Goal: Task Accomplishment & Management: Complete application form

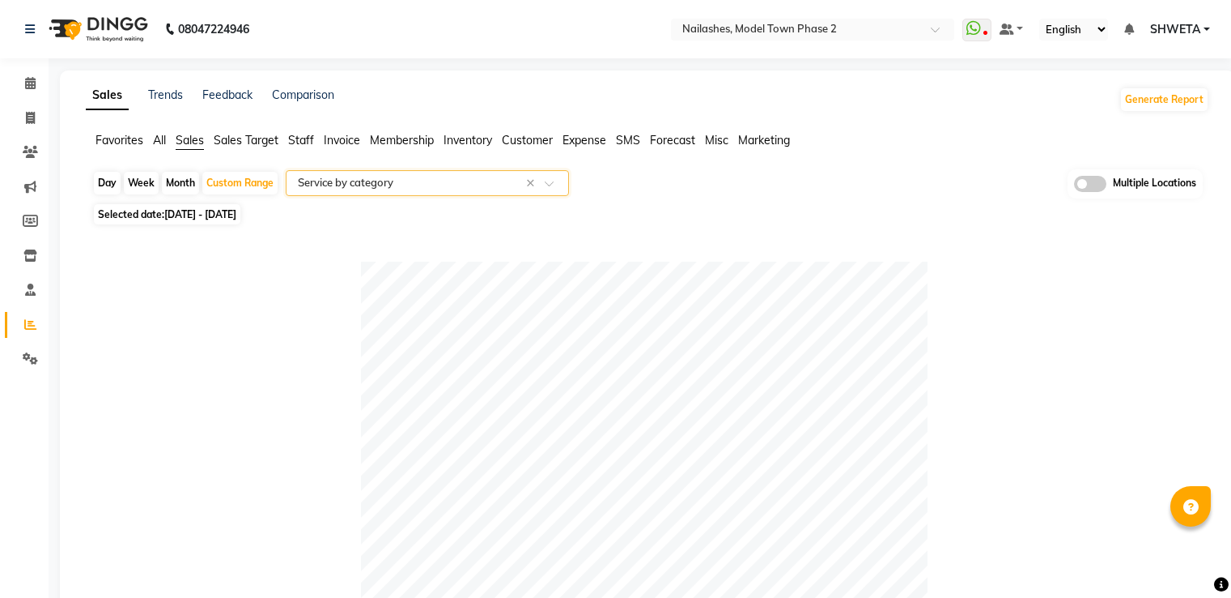
select select "full_report"
select select "csv"
click at [304, 145] on span "Staff" at bounding box center [301, 140] width 26 height 15
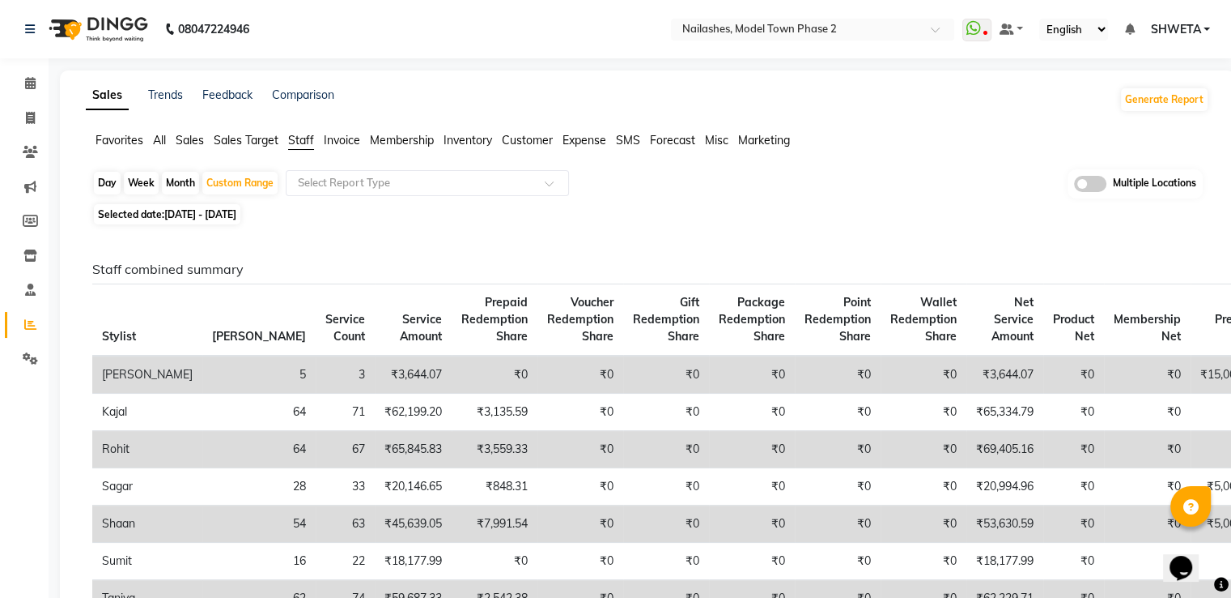
click at [304, 140] on span "Staff" at bounding box center [301, 140] width 26 height 15
click at [351, 142] on span "Invoice" at bounding box center [342, 140] width 36 height 15
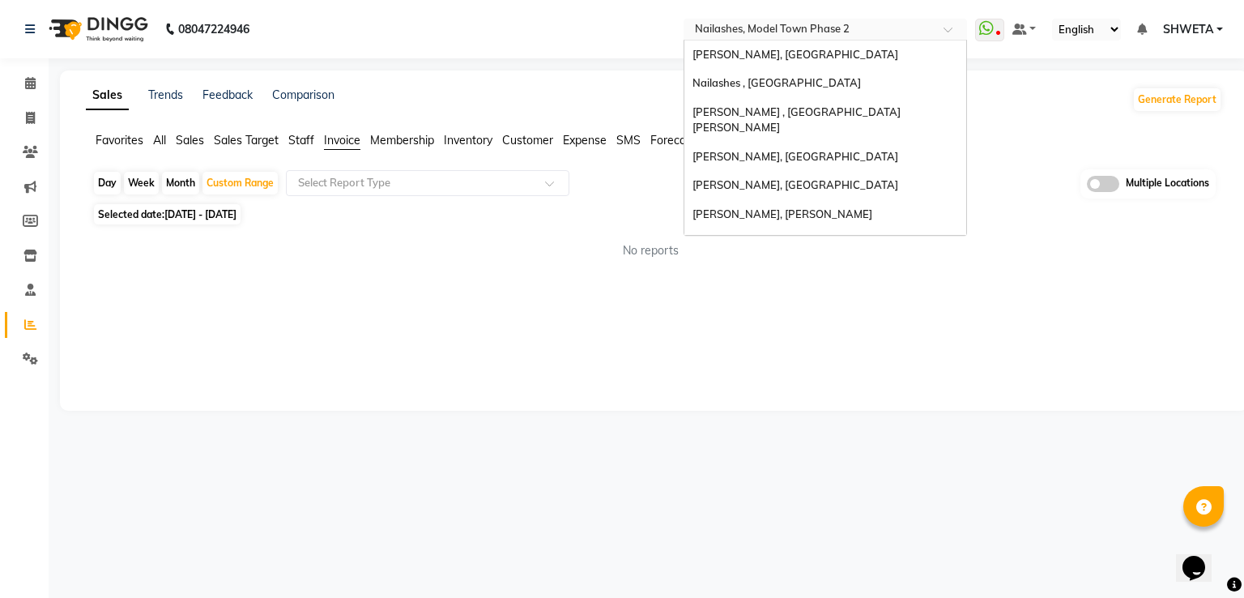
click at [800, 35] on input "text" at bounding box center [808, 31] width 235 height 16
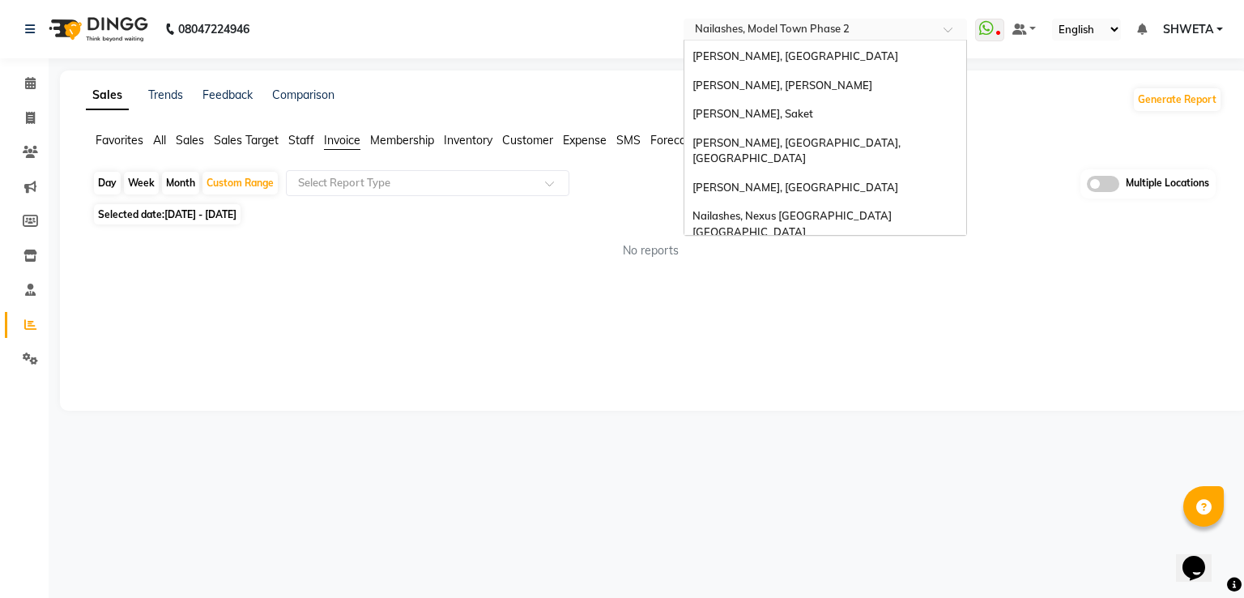
type input "E"
click at [467, 170] on div "Select Report Type" at bounding box center [427, 183] width 283 height 26
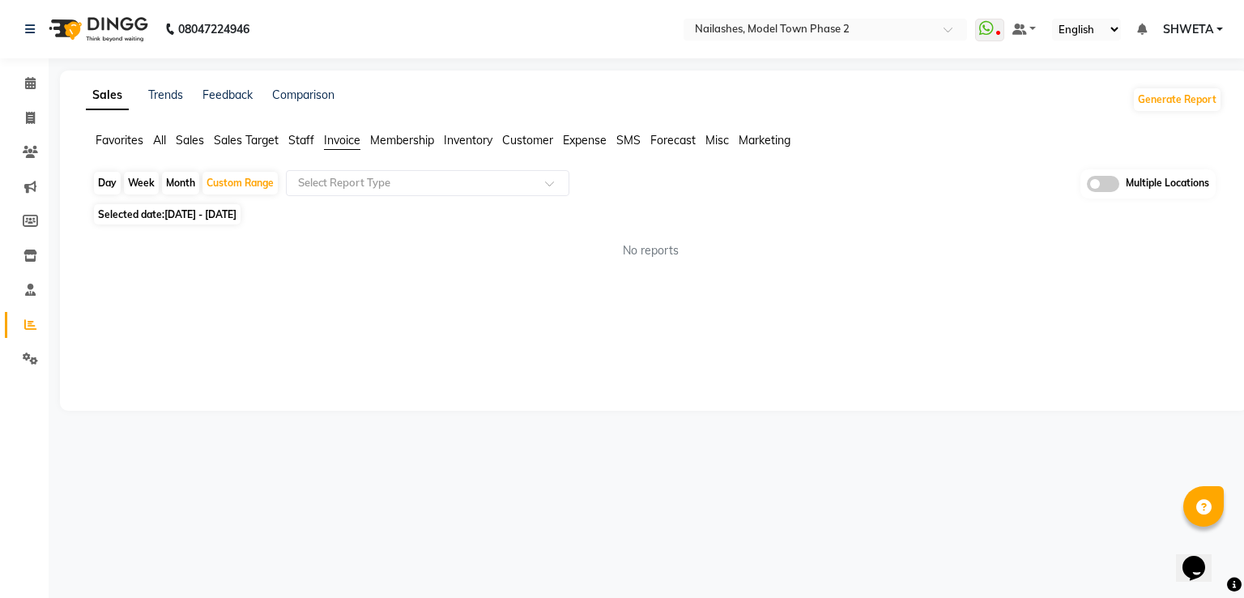
click at [266, 337] on div "Sales Trends Feedback Comparison Generate Report Favorites All Sales Sales Targ…" at bounding box center [654, 240] width 1188 height 340
click at [36, 85] on span at bounding box center [30, 83] width 28 height 19
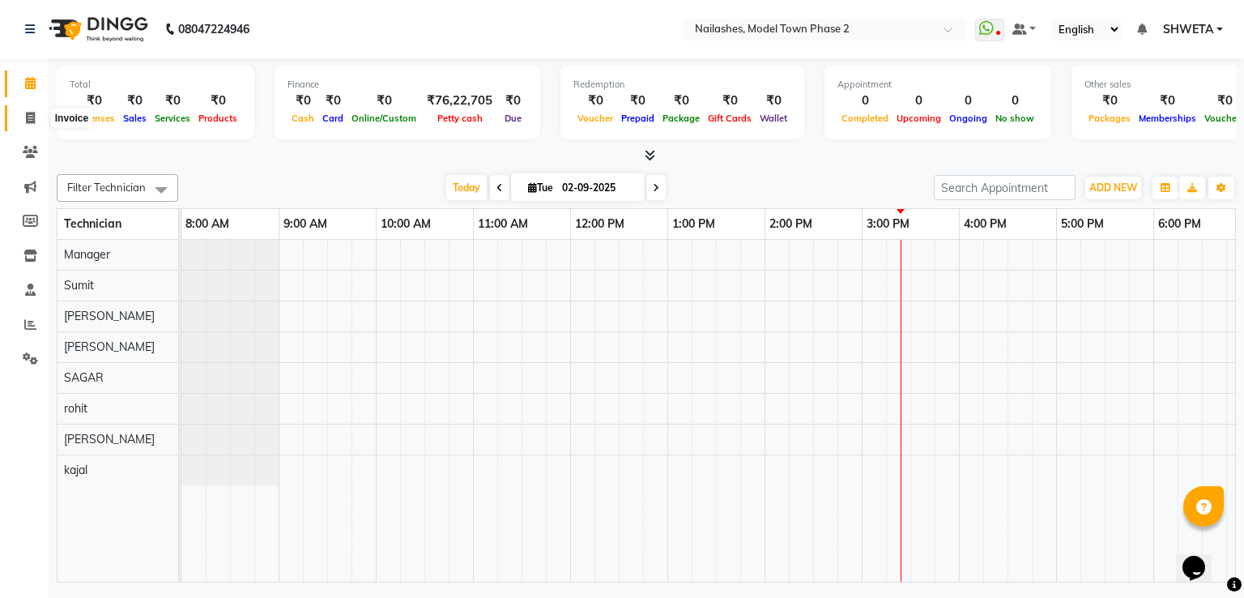
click at [26, 113] on icon at bounding box center [30, 118] width 9 height 12
select select "service"
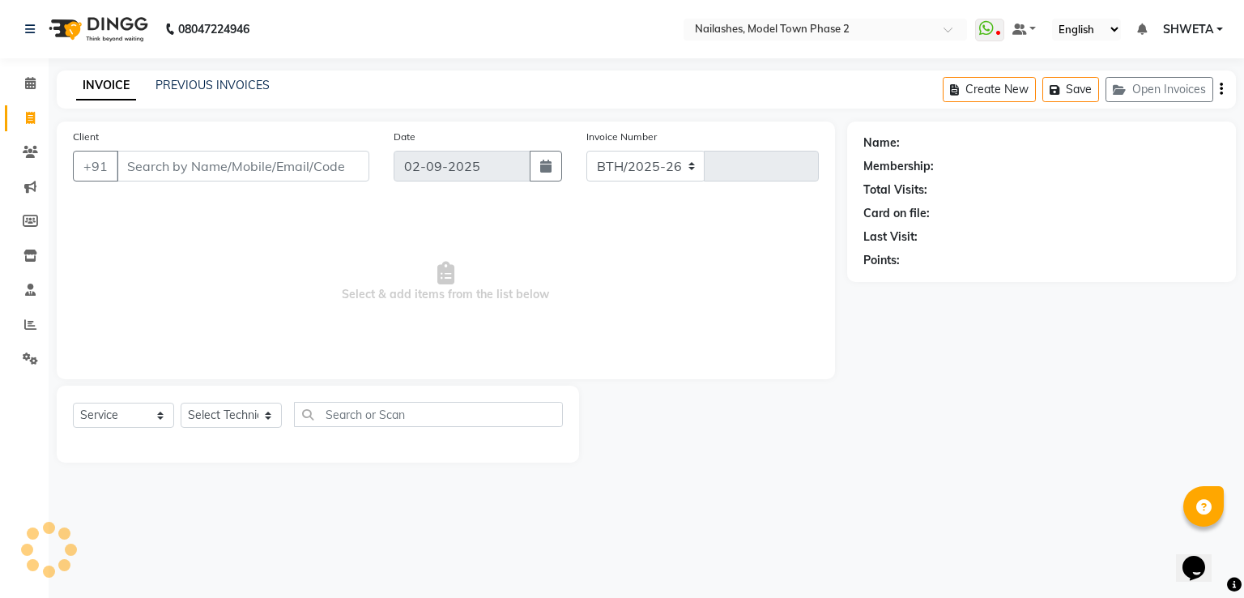
select select "3840"
type input "1294"
click at [214, 86] on link "PREVIOUS INVOICES" at bounding box center [212, 85] width 114 height 15
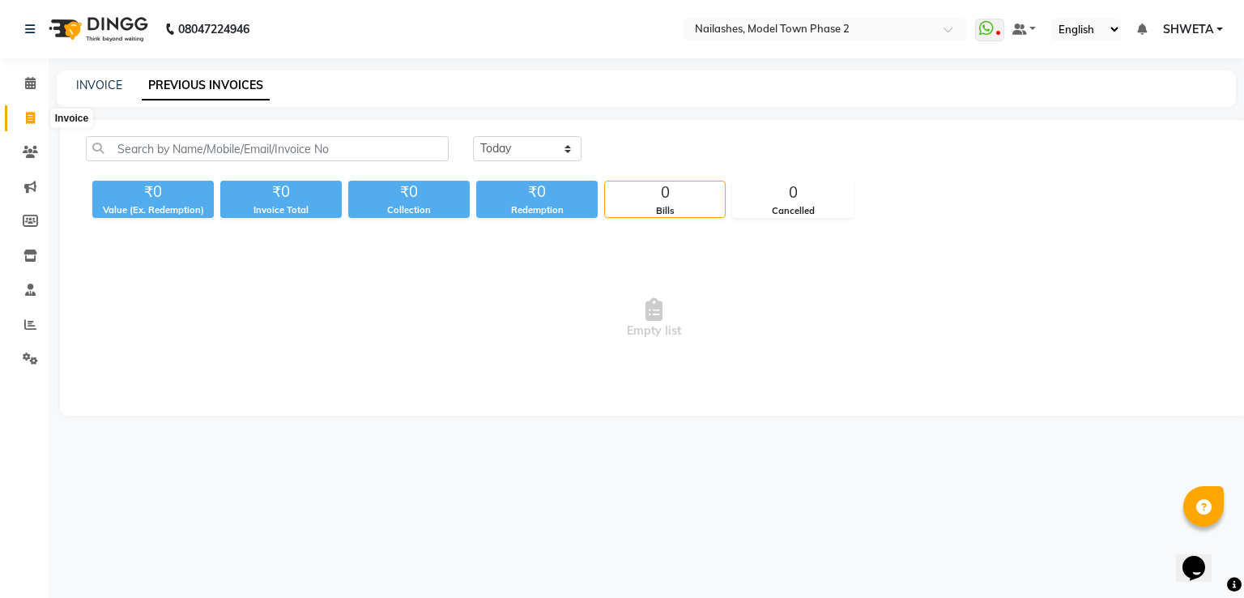
click at [26, 125] on span at bounding box center [30, 118] width 28 height 19
select select "service"
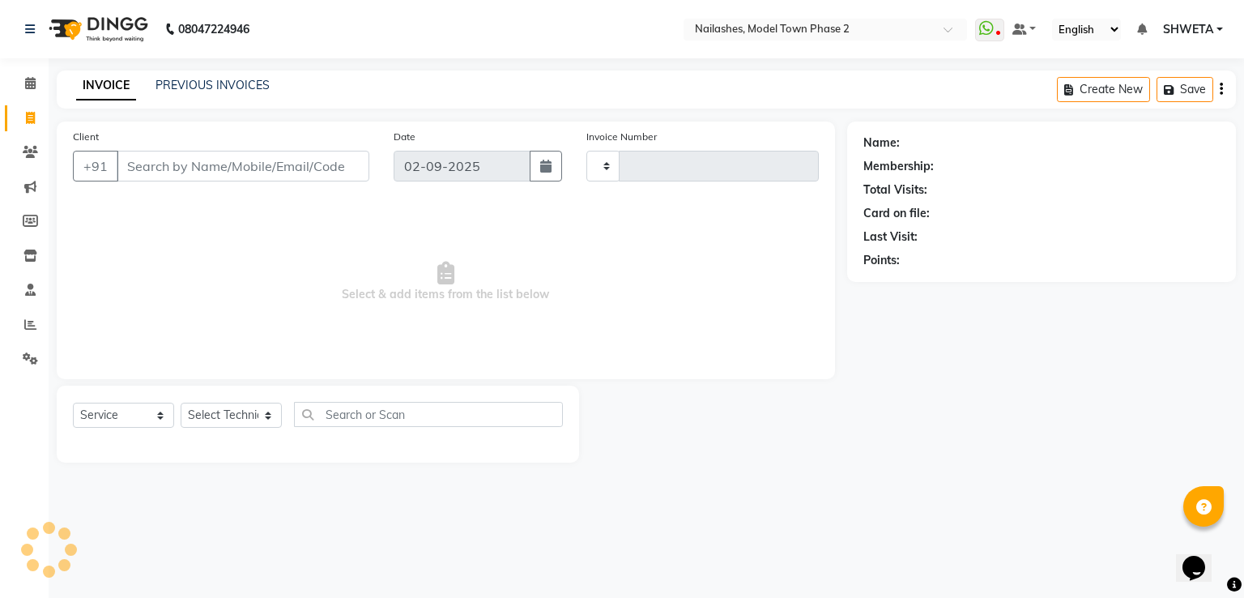
type input "1294"
select select "3840"
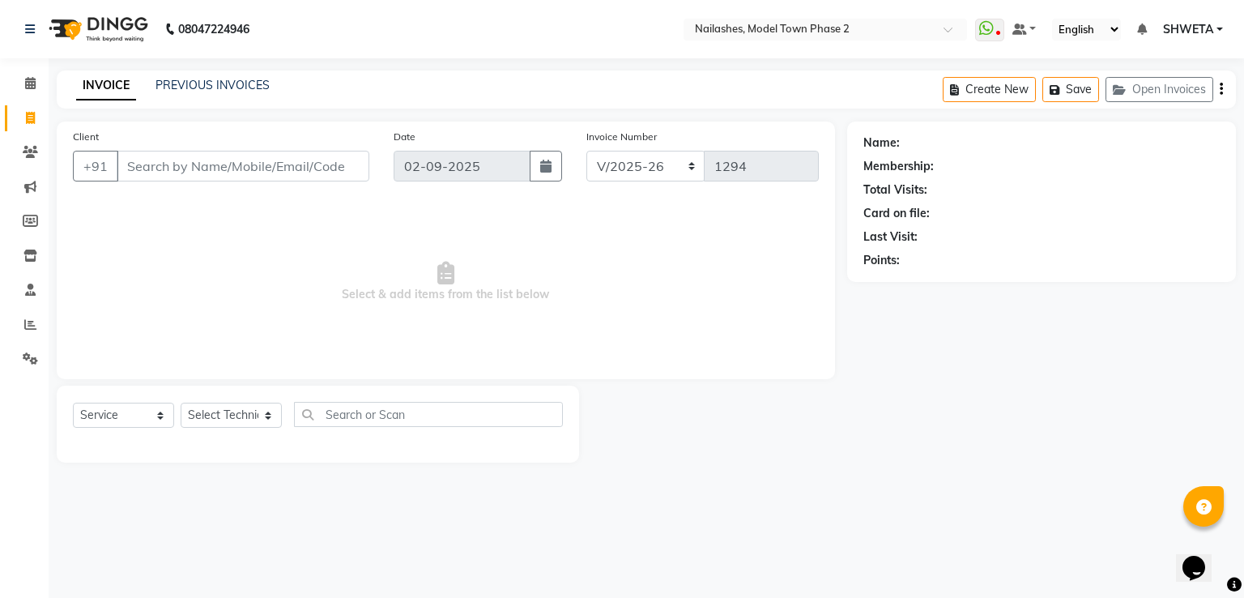
click at [26, 125] on span at bounding box center [30, 118] width 28 height 19
select select "service"
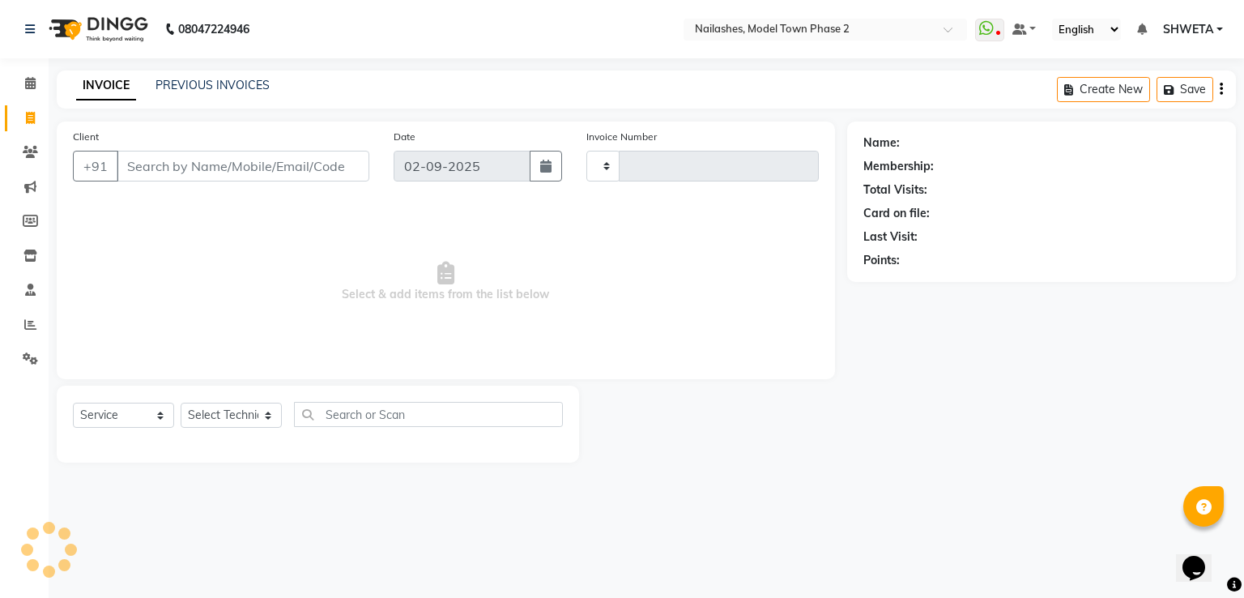
type input "1294"
select select "3840"
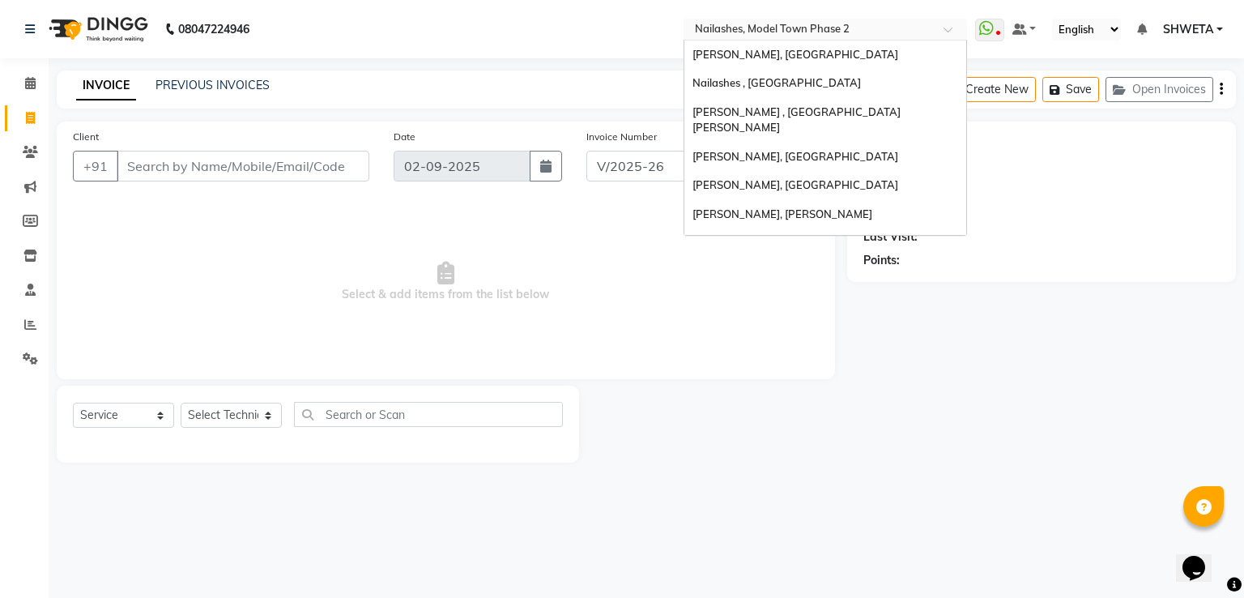
click at [760, 23] on input "text" at bounding box center [808, 31] width 235 height 16
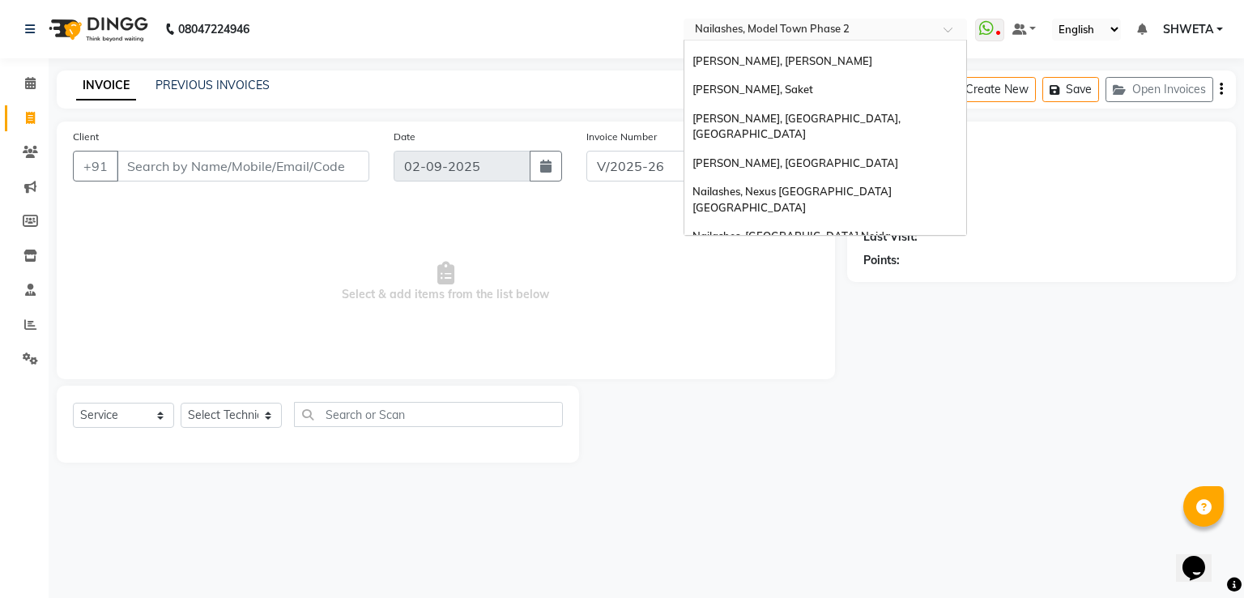
scroll to position [128, 0]
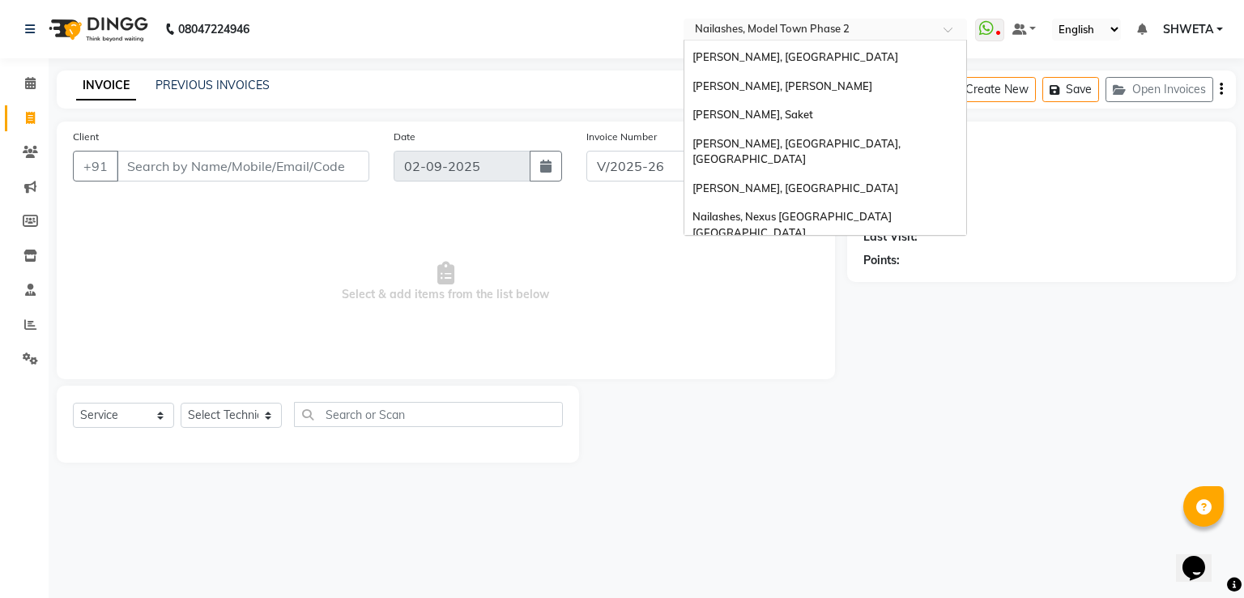
click at [801, 254] on span "Nailashes, [GEOGRAPHIC_DATA] Noida" at bounding box center [791, 260] width 198 height 13
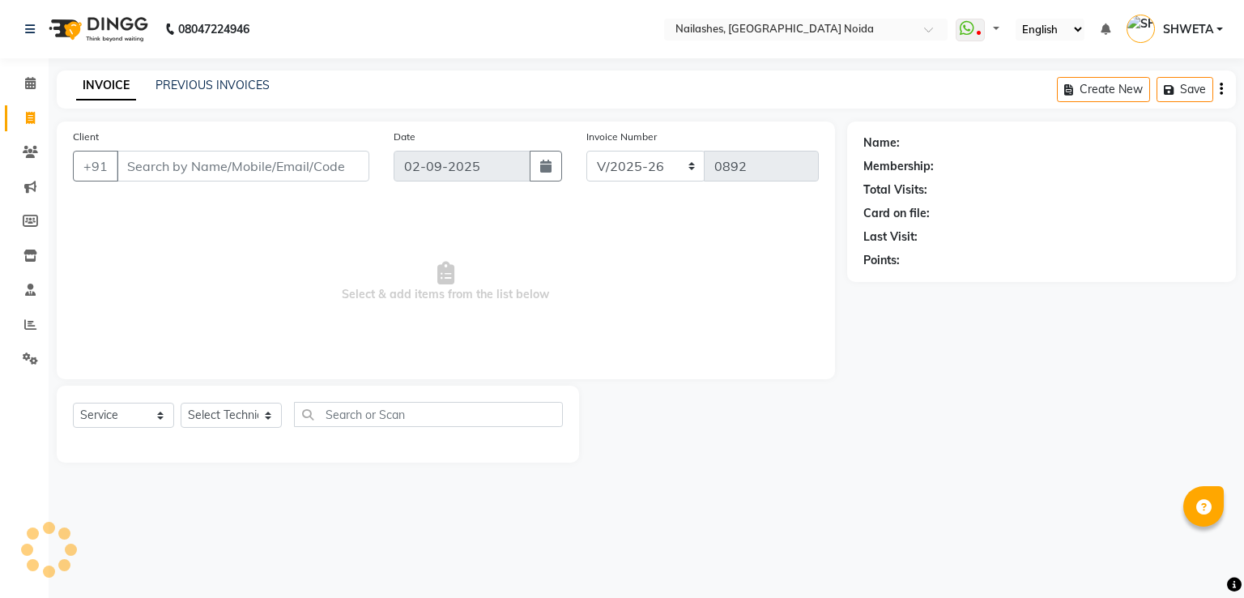
select select "6068"
select select "service"
click at [763, 23] on input "text" at bounding box center [772, 31] width 235 height 16
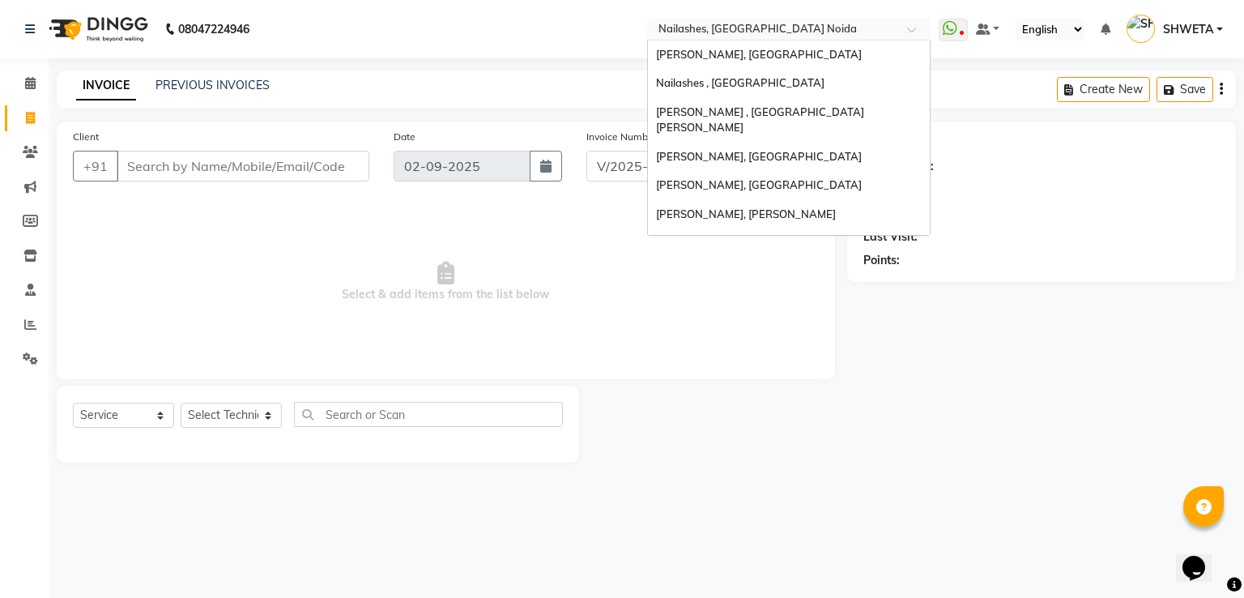
scroll to position [287, 0]
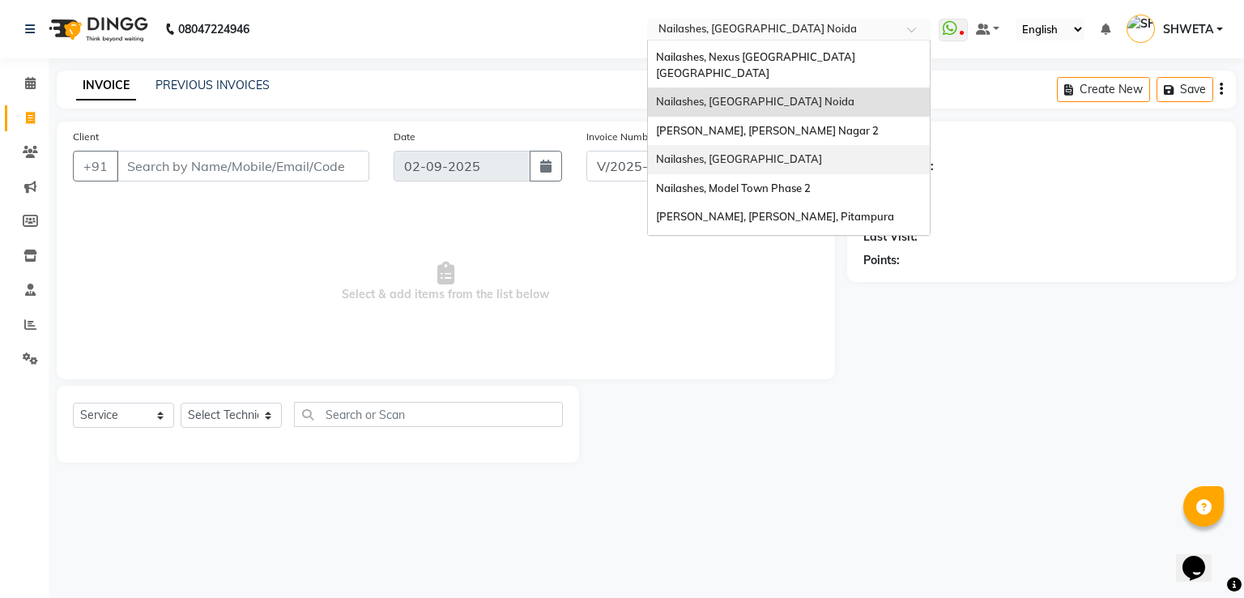
click at [759, 152] on span "Nailashes, [GEOGRAPHIC_DATA]" at bounding box center [739, 158] width 166 height 13
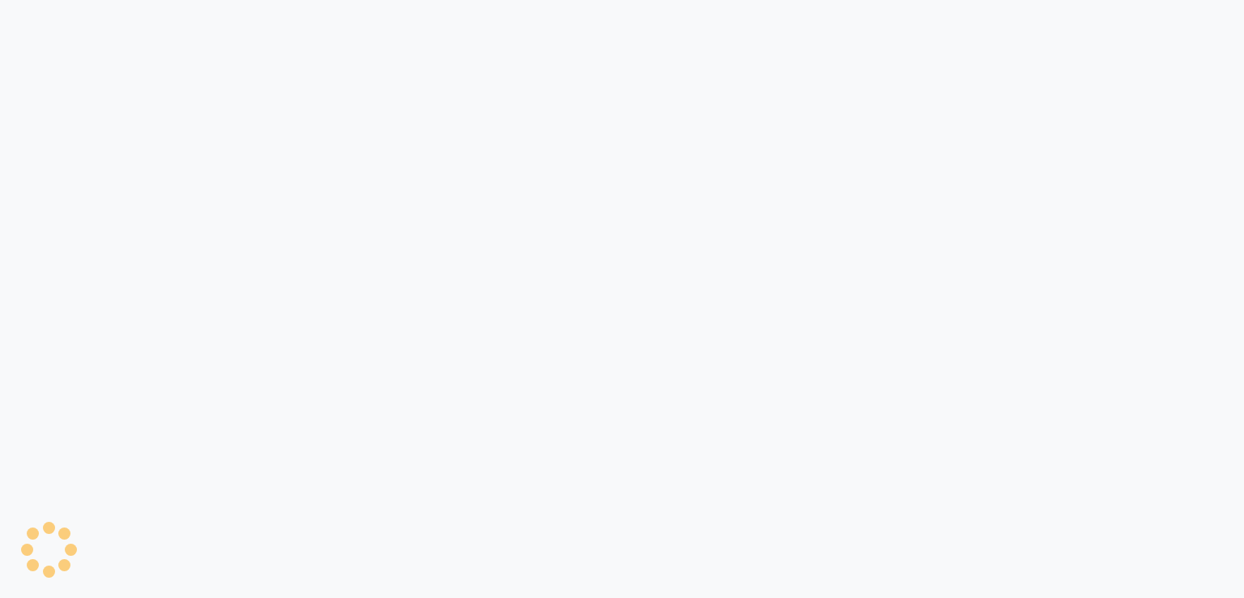
select select "3926"
select select "service"
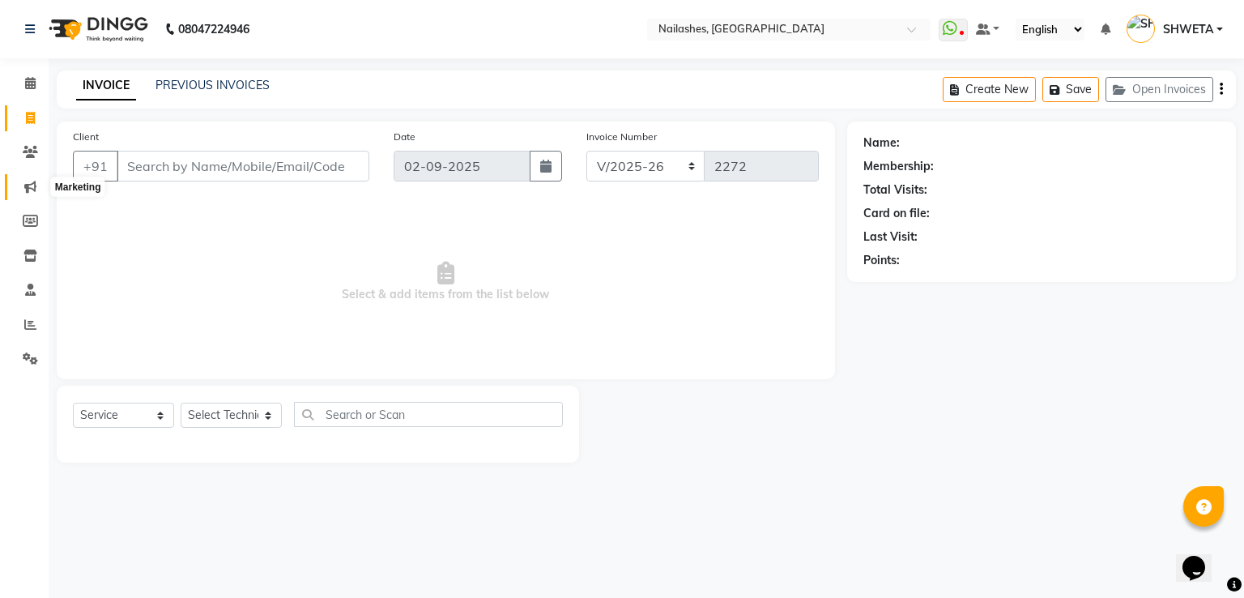
click at [32, 193] on span at bounding box center [30, 187] width 28 height 19
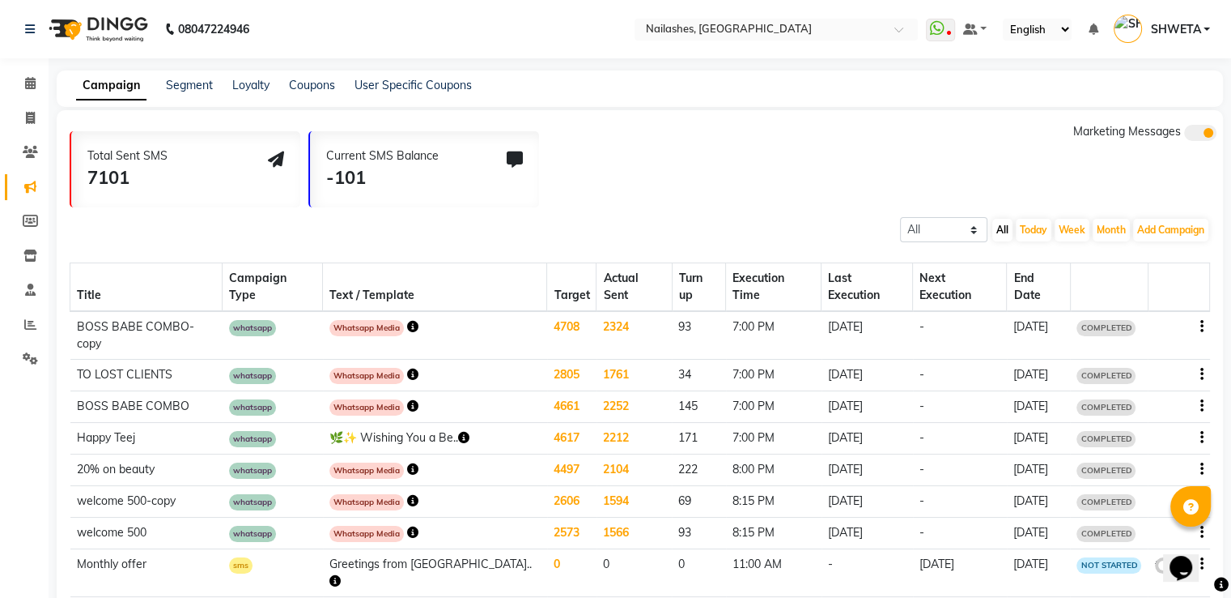
click at [885, 238] on div "All Scheduled Completed All [DATE] Week Month Add Campaign SMS Campaign Email C…" at bounding box center [640, 228] width 1167 height 29
click at [419, 321] on icon "button" at bounding box center [412, 326] width 11 height 11
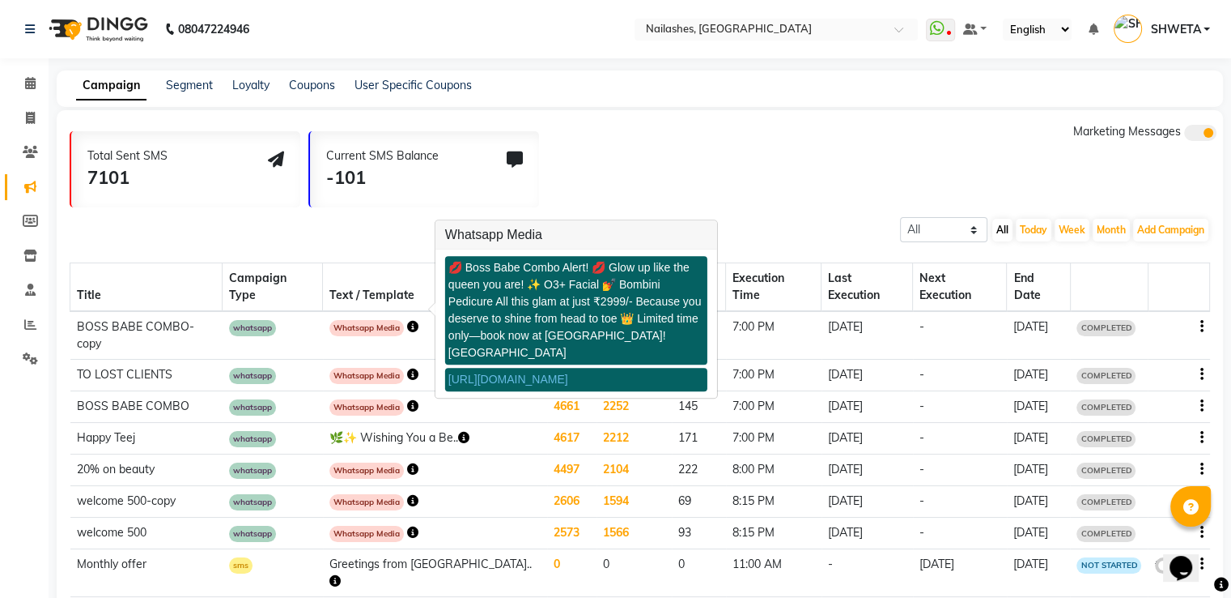
click at [524, 372] on link "[URL][DOMAIN_NAME]" at bounding box center [509, 378] width 120 height 13
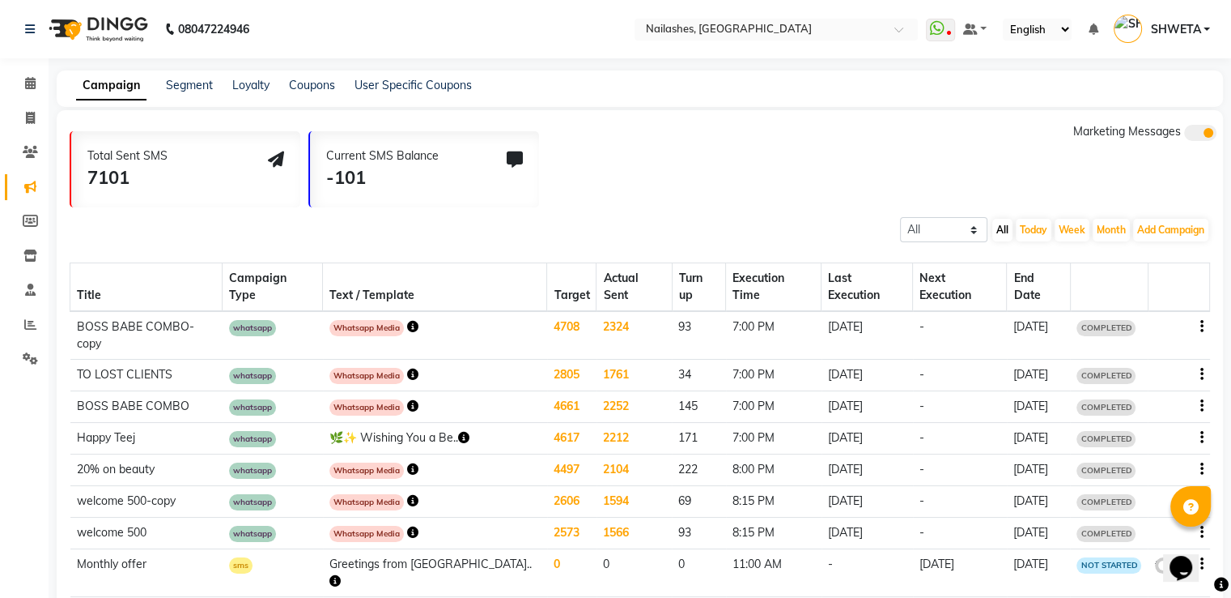
click at [1201, 326] on icon "button" at bounding box center [1202, 326] width 3 height 1
click at [1159, 292] on div "Copy" at bounding box center [1158, 289] width 50 height 20
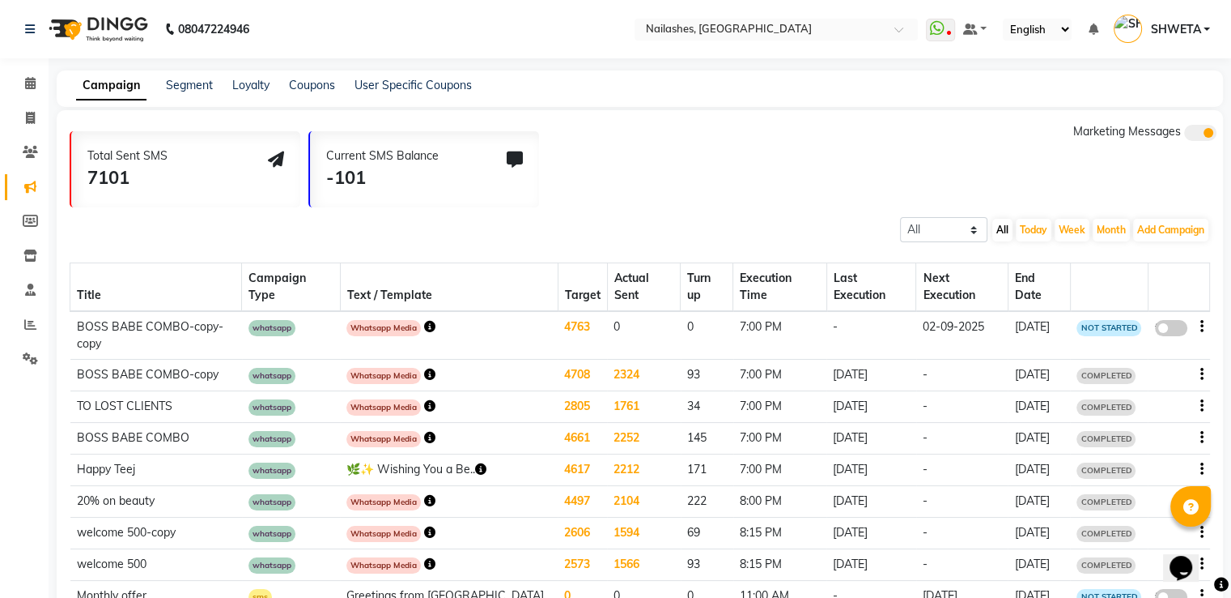
click at [1163, 320] on span at bounding box center [1171, 328] width 32 height 16
click at [1177, 330] on input "false" at bounding box center [1177, 330] width 0 height 0
select select "3"
select select "17525"
select select "1"
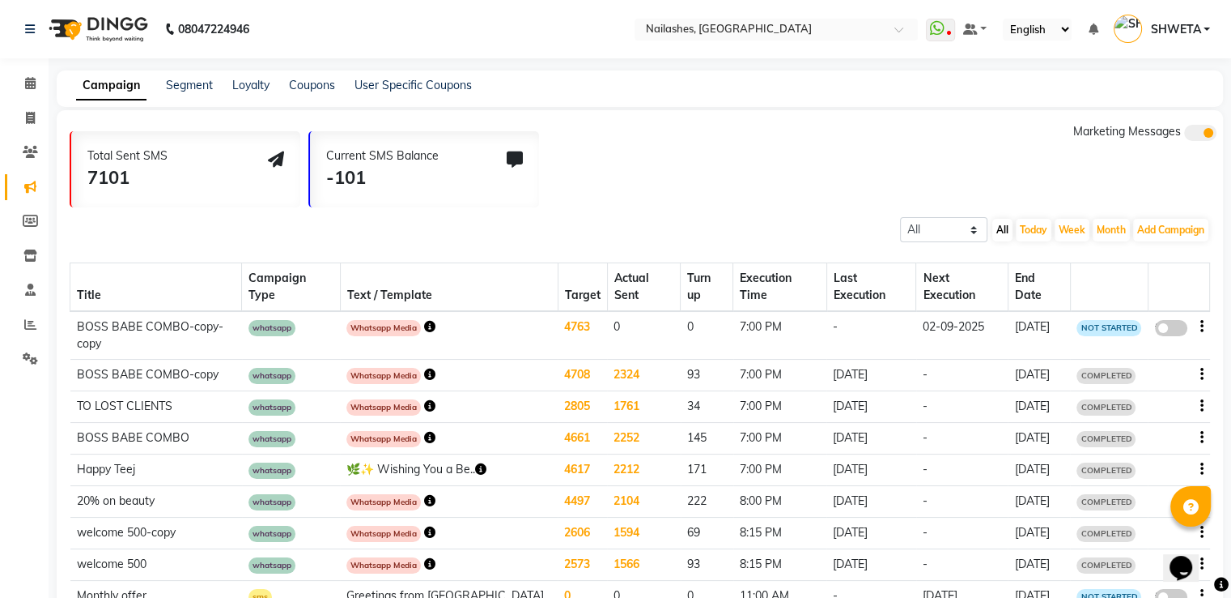
select select "2"
select select "1140"
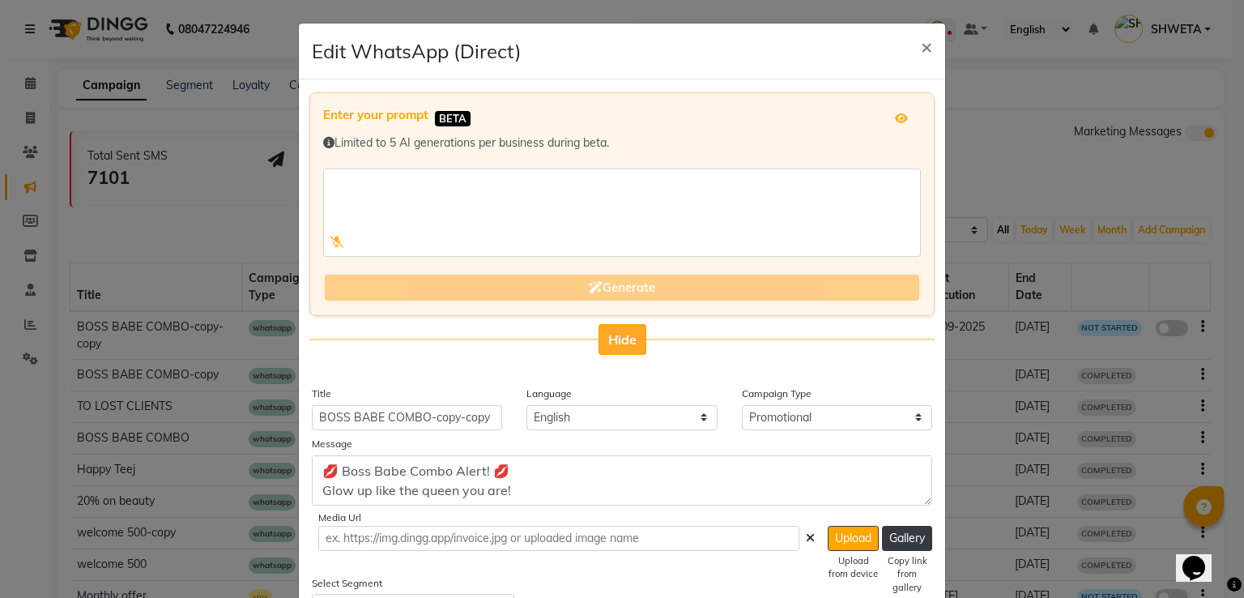
click at [627, 340] on span "Hide" at bounding box center [622, 339] width 28 height 16
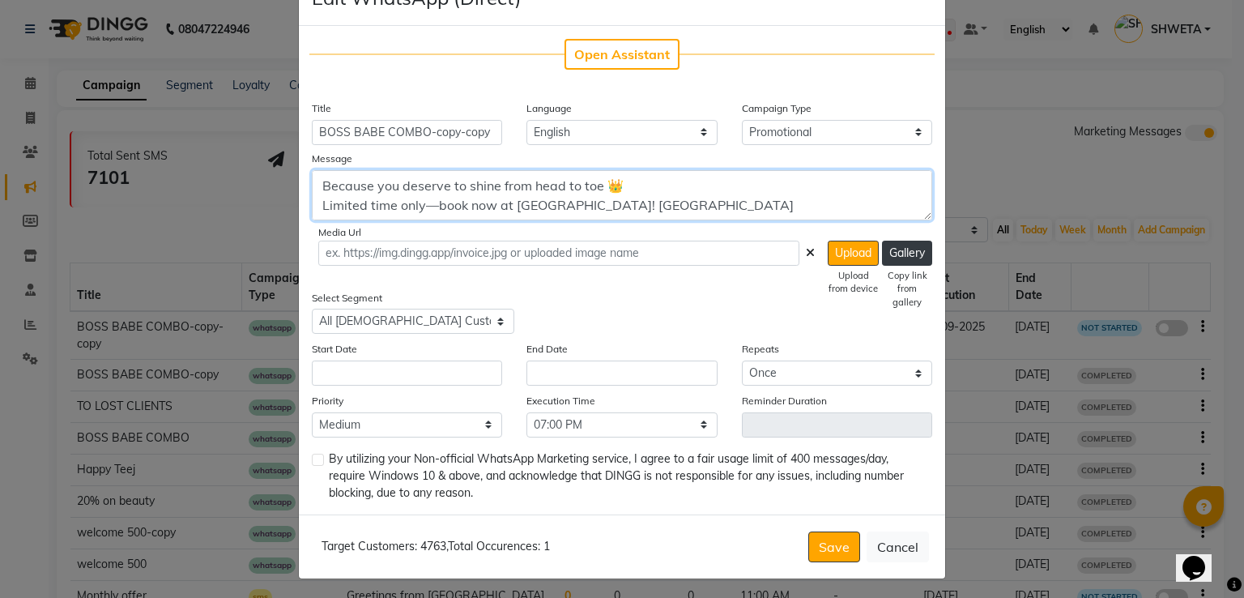
scroll to position [60, 0]
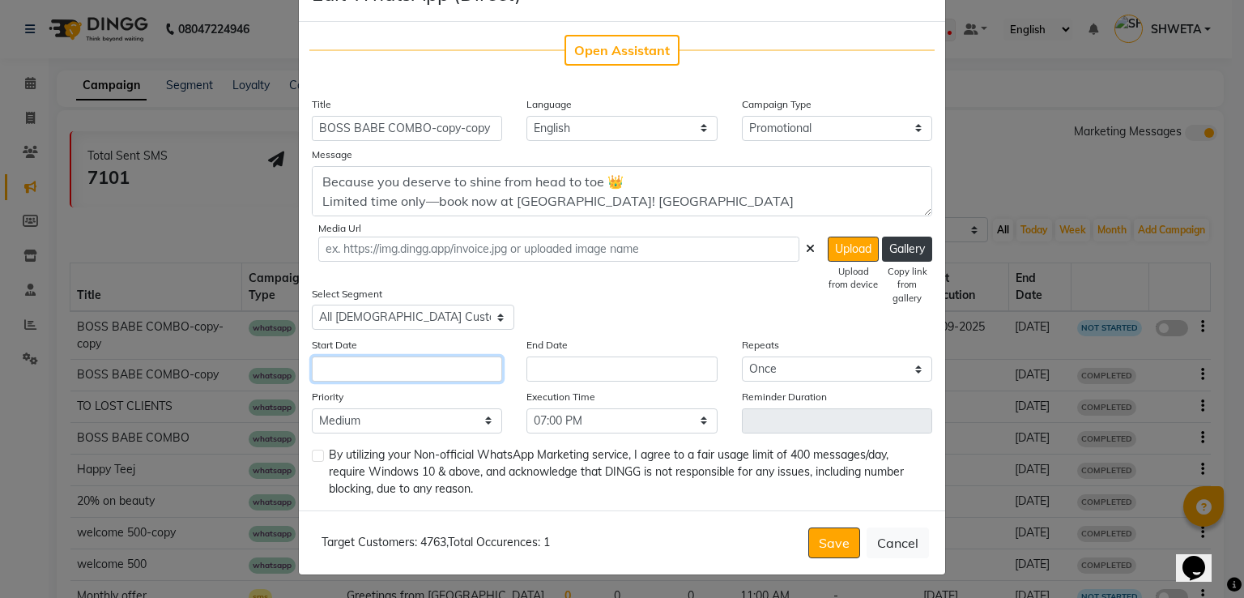
click at [374, 375] on input "text" at bounding box center [407, 368] width 190 height 25
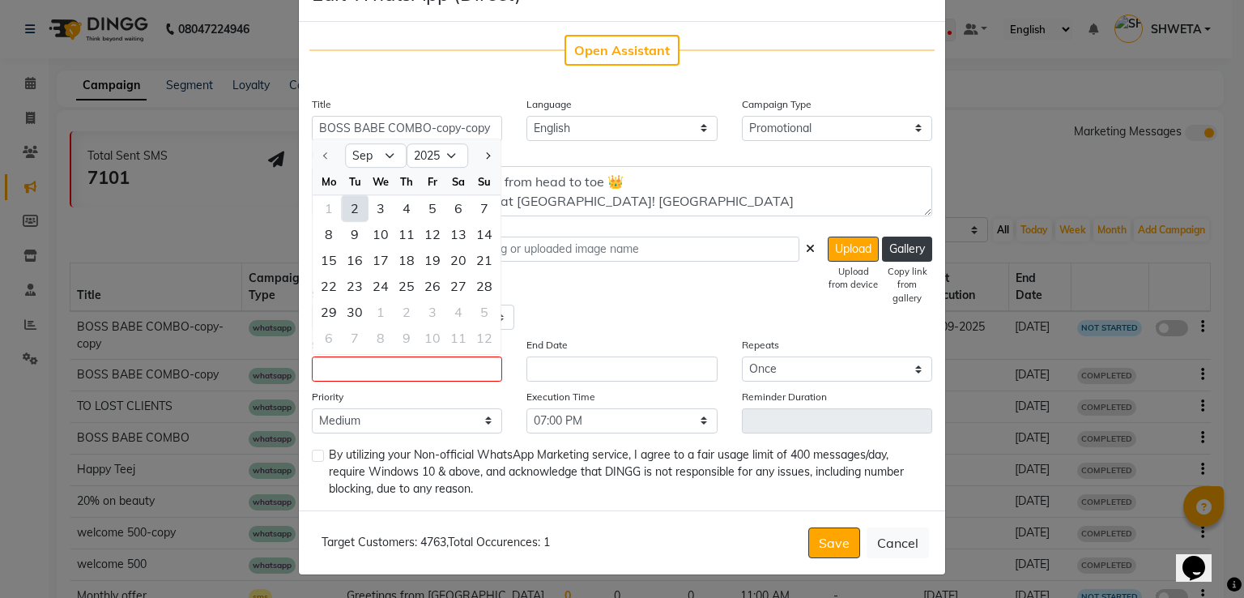
click at [353, 208] on div "2" at bounding box center [355, 208] width 26 height 26
type input "02-09-2025"
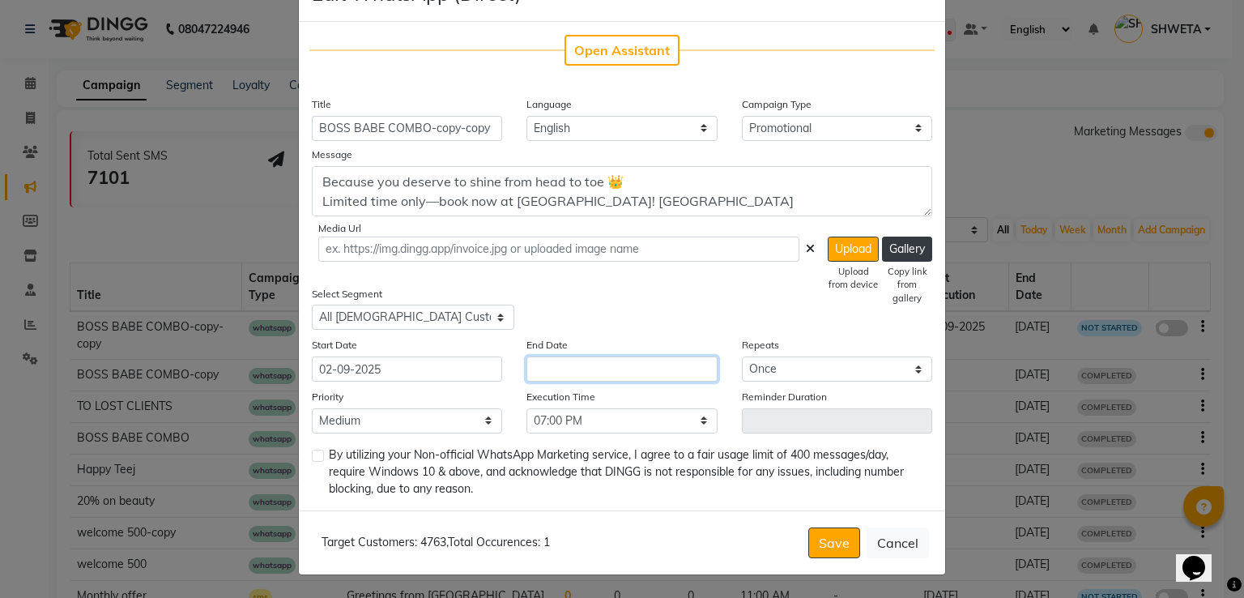
click at [549, 360] on input "text" at bounding box center [621, 368] width 190 height 25
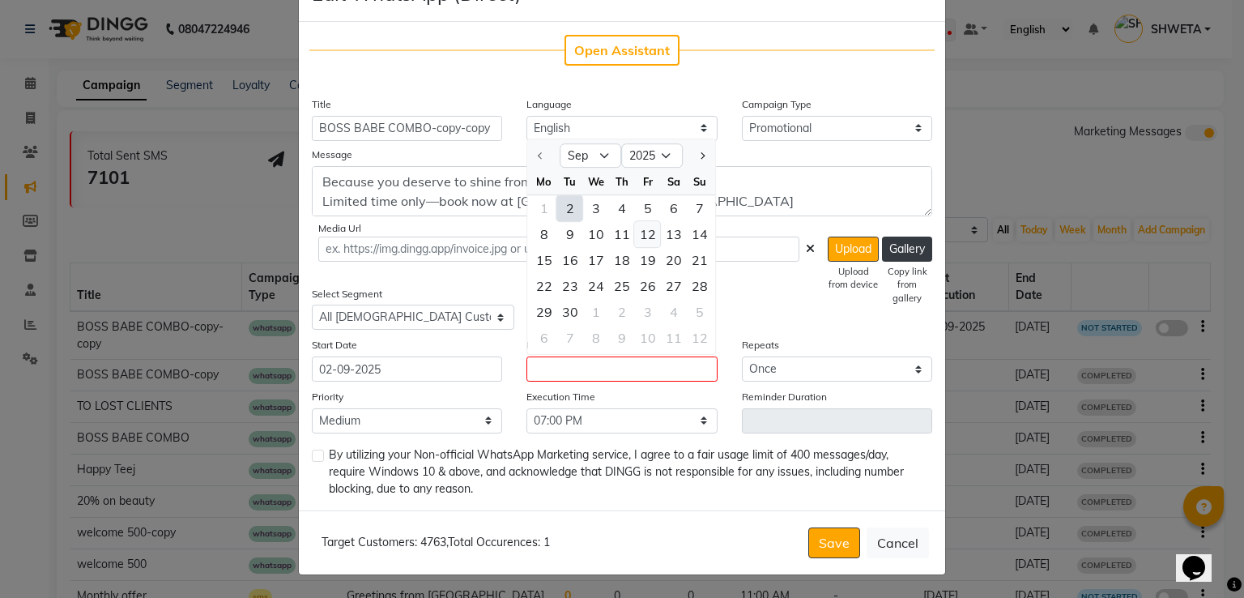
click at [635, 230] on div "12" at bounding box center [648, 234] width 26 height 26
type input "12-09-2025"
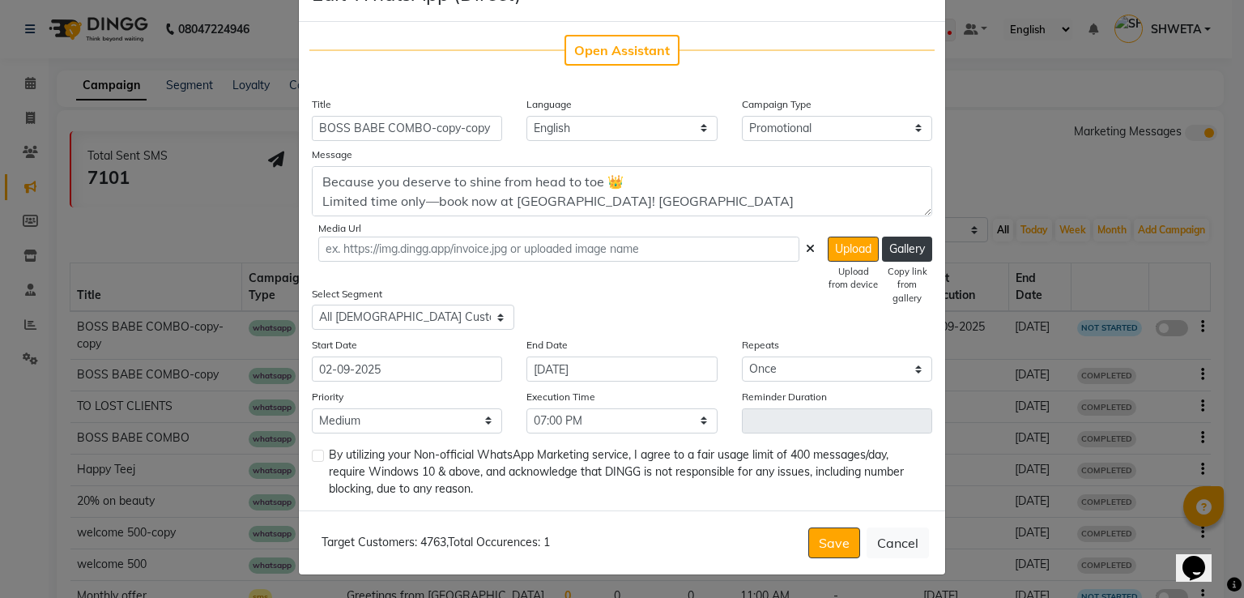
click at [312, 461] on div at bounding box center [317, 473] width 11 height 48
click at [312, 453] on label at bounding box center [318, 455] width 12 height 12
click at [312, 453] on input "checkbox" at bounding box center [317, 456] width 11 height 11
checkbox input "true"
click at [844, 529] on button "Save" at bounding box center [834, 542] width 52 height 31
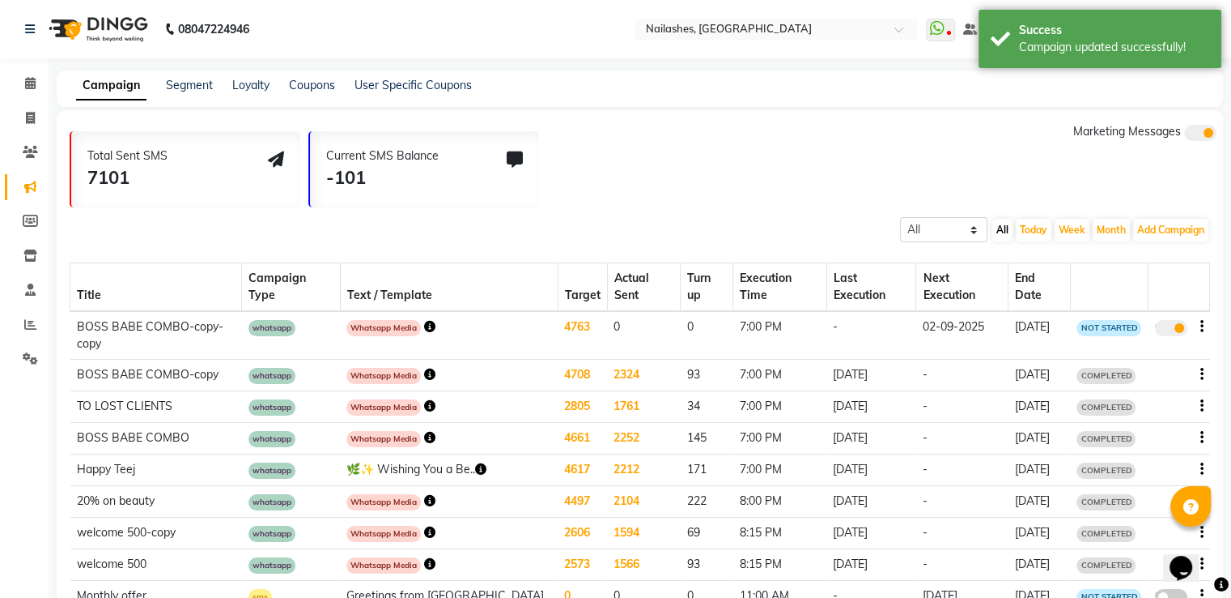
click at [436, 400] on icon "button" at bounding box center [429, 405] width 11 height 11
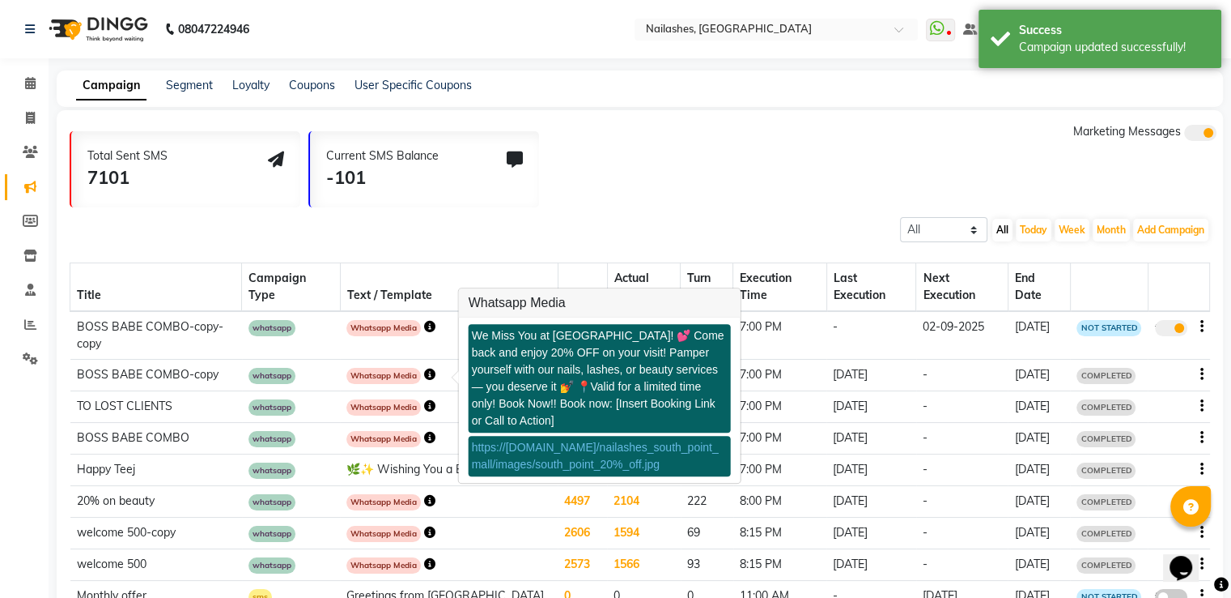
click at [576, 438] on div "https://img.dingg.app/nailashes_south_point_mall/images/south_point_20%_off.jpg" at bounding box center [600, 456] width 262 height 40
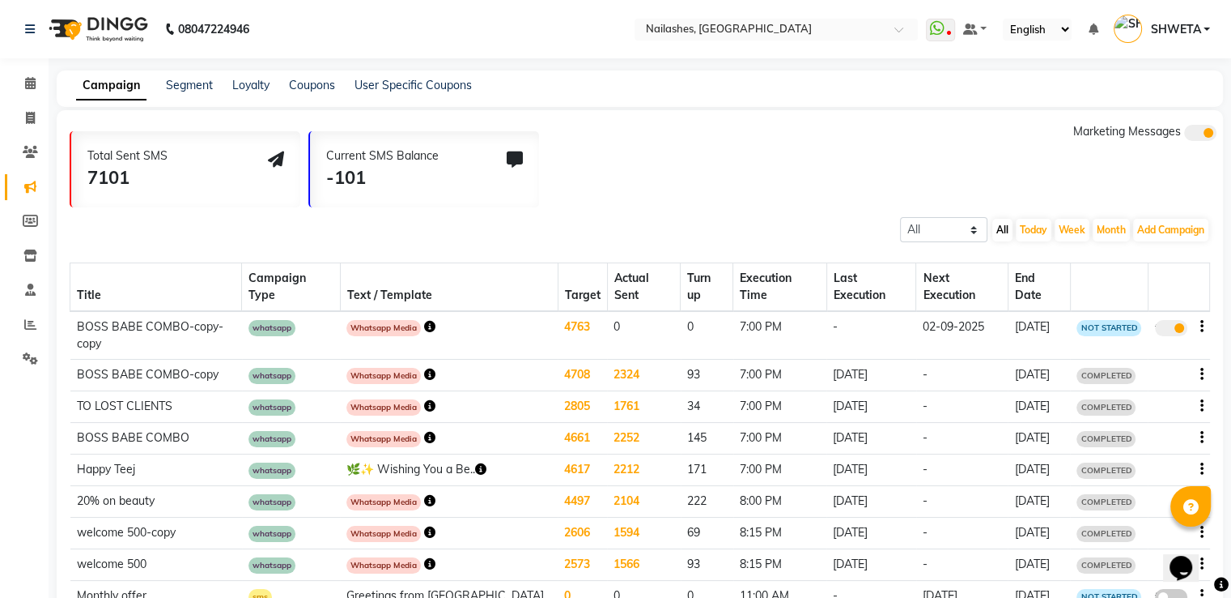
click at [436, 400] on icon "button" at bounding box center [429, 405] width 11 height 11
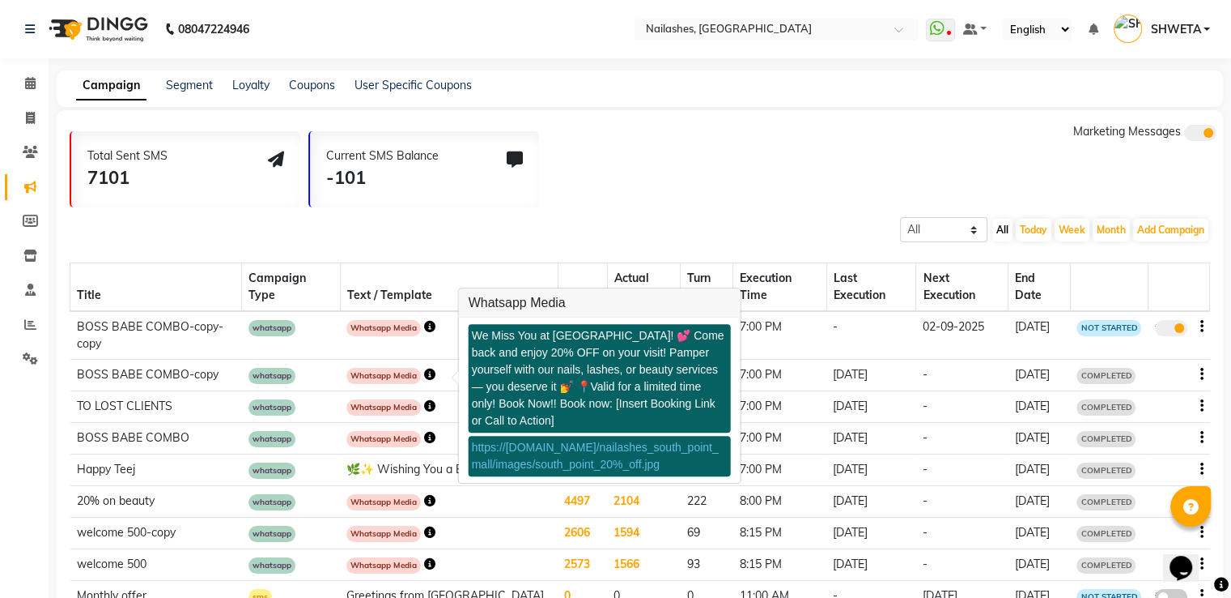
click at [535, 440] on link "https://img.dingg.app/nailashes_south_point_mall/images/south_point_20%_off.jpg" at bounding box center [595, 455] width 247 height 30
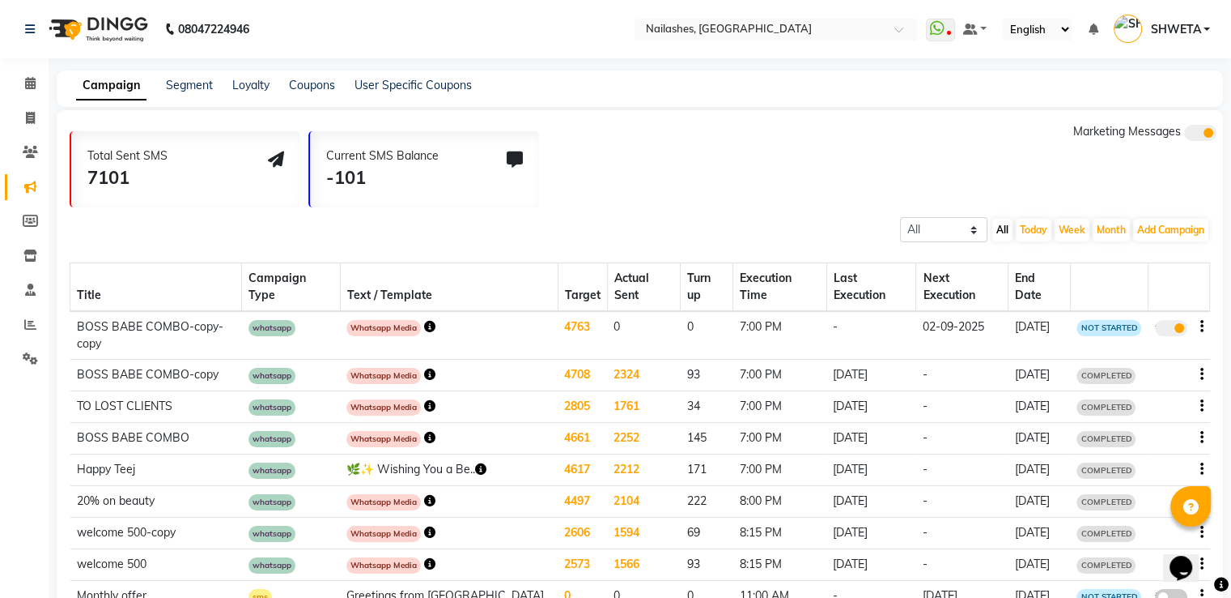
click at [421, 399] on span "Whatsapp Media" at bounding box center [384, 407] width 74 height 16
click at [436, 400] on icon "button" at bounding box center [429, 405] width 11 height 11
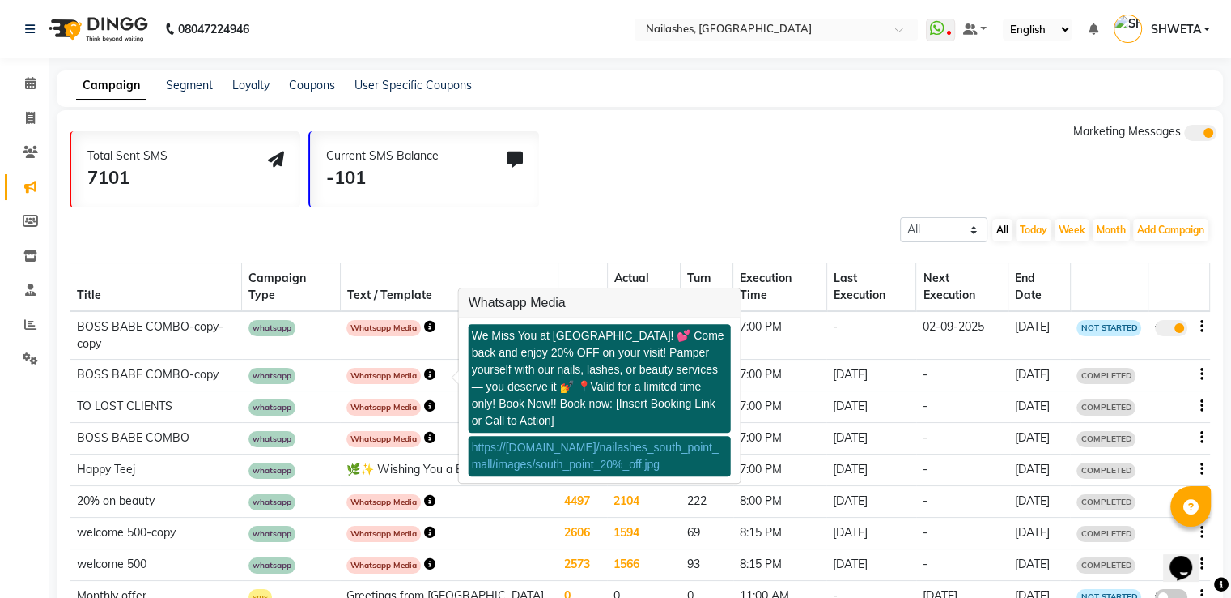
click at [550, 441] on link "https://img.dingg.app/nailashes_south_point_mall/images/south_point_20%_off.jpg" at bounding box center [595, 455] width 247 height 30
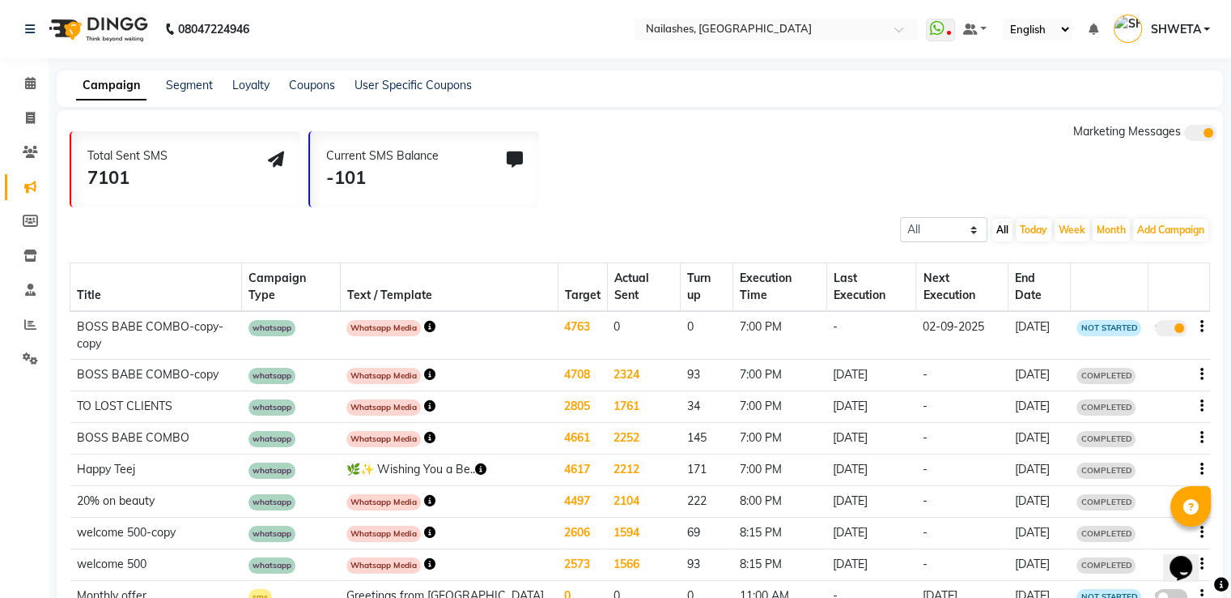
click at [1159, 320] on span at bounding box center [1171, 328] width 32 height 16
click at [1173, 330] on input "true" at bounding box center [1173, 330] width 0 height 0
click at [1159, 320] on span at bounding box center [1171, 328] width 32 height 16
click at [1177, 330] on input "false" at bounding box center [1177, 330] width 0 height 0
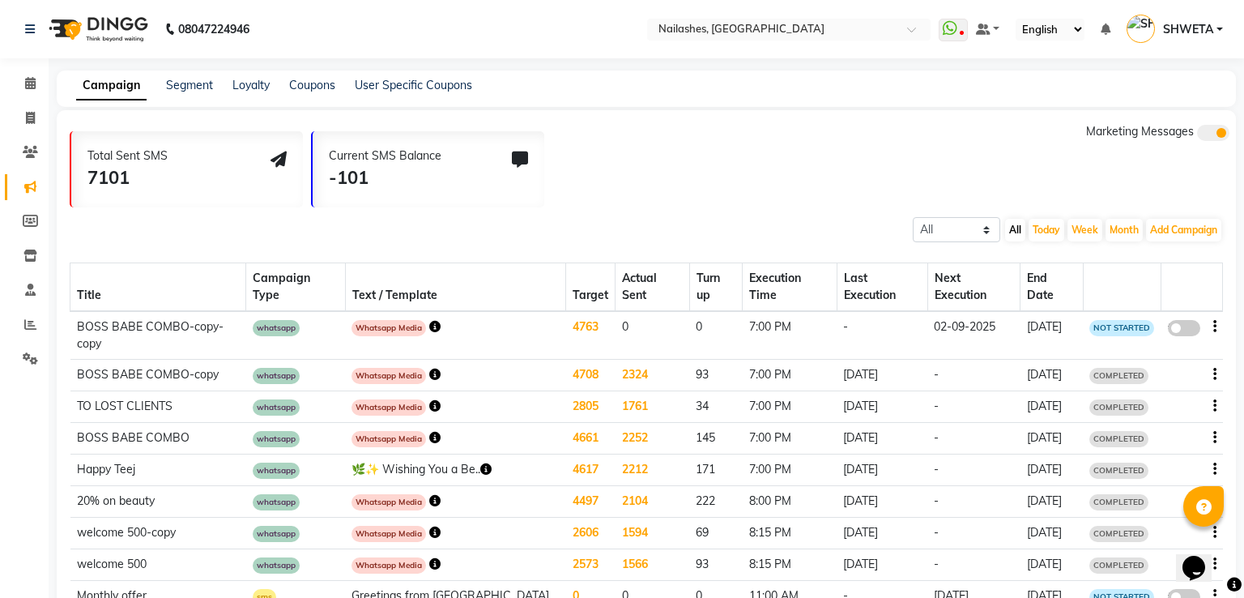
select select "3"
select select "17525"
select select "1"
select select "2"
select select "1140"
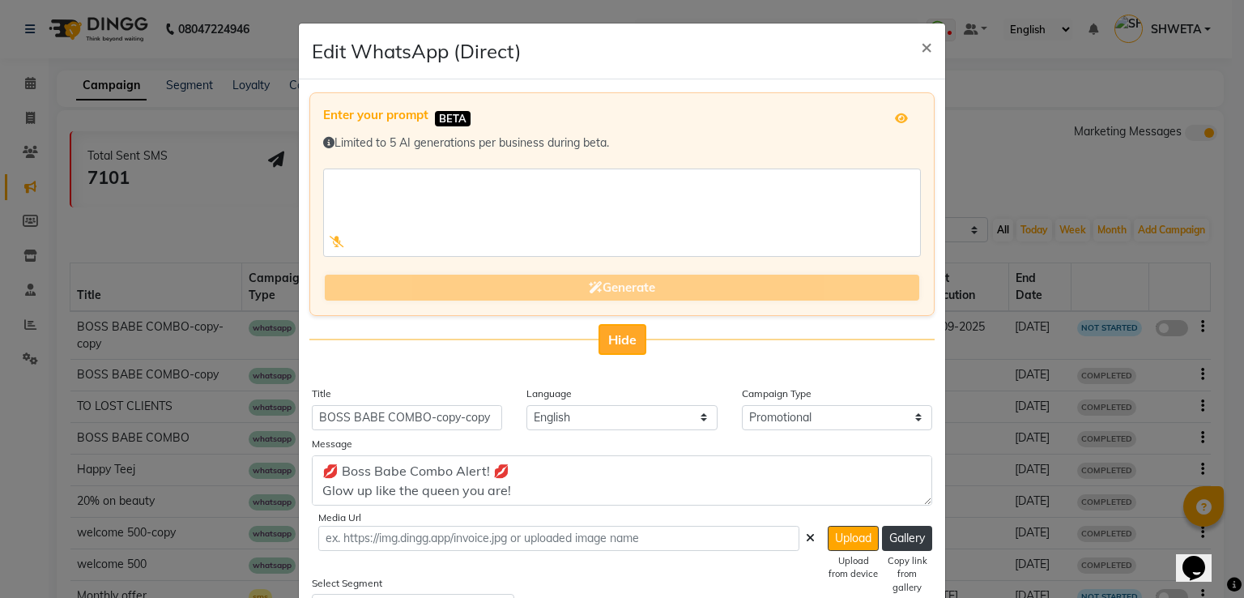
click at [607, 347] on button "Hide" at bounding box center [622, 339] width 48 height 31
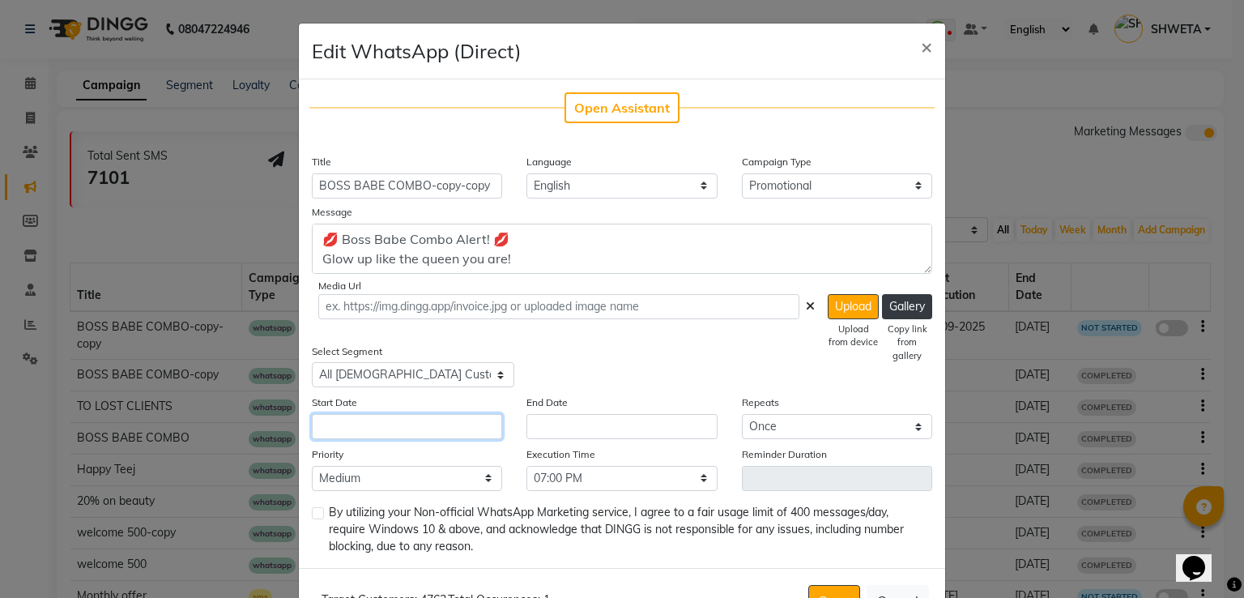
click at [457, 424] on input "text" at bounding box center [407, 426] width 190 height 25
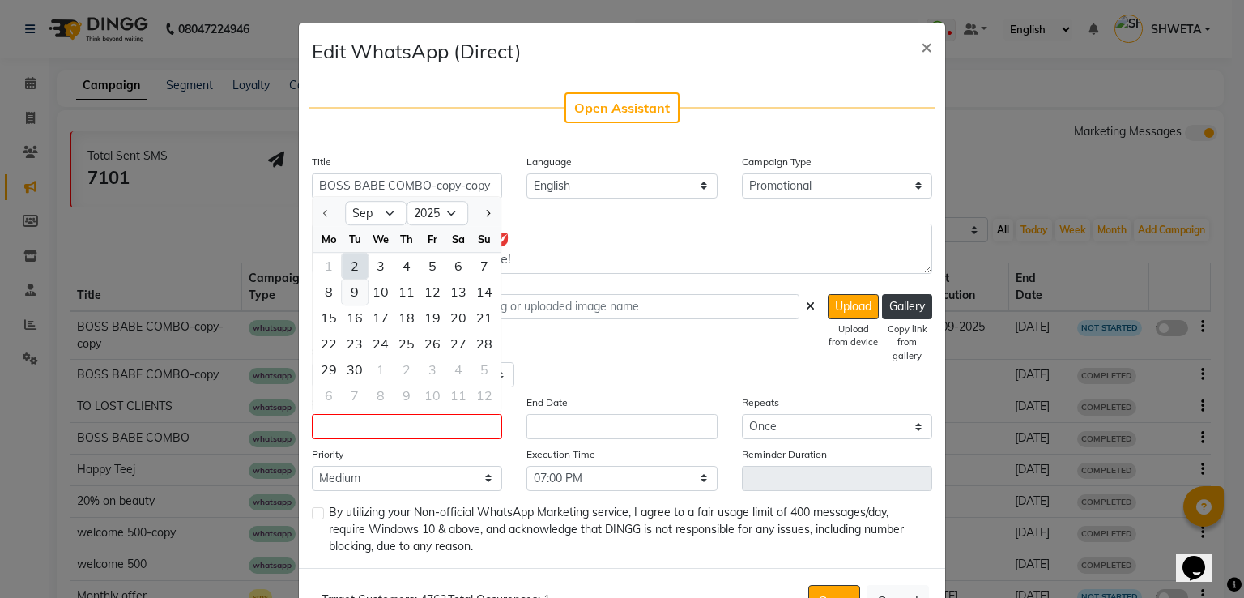
click at [350, 282] on div "9" at bounding box center [355, 292] width 26 height 26
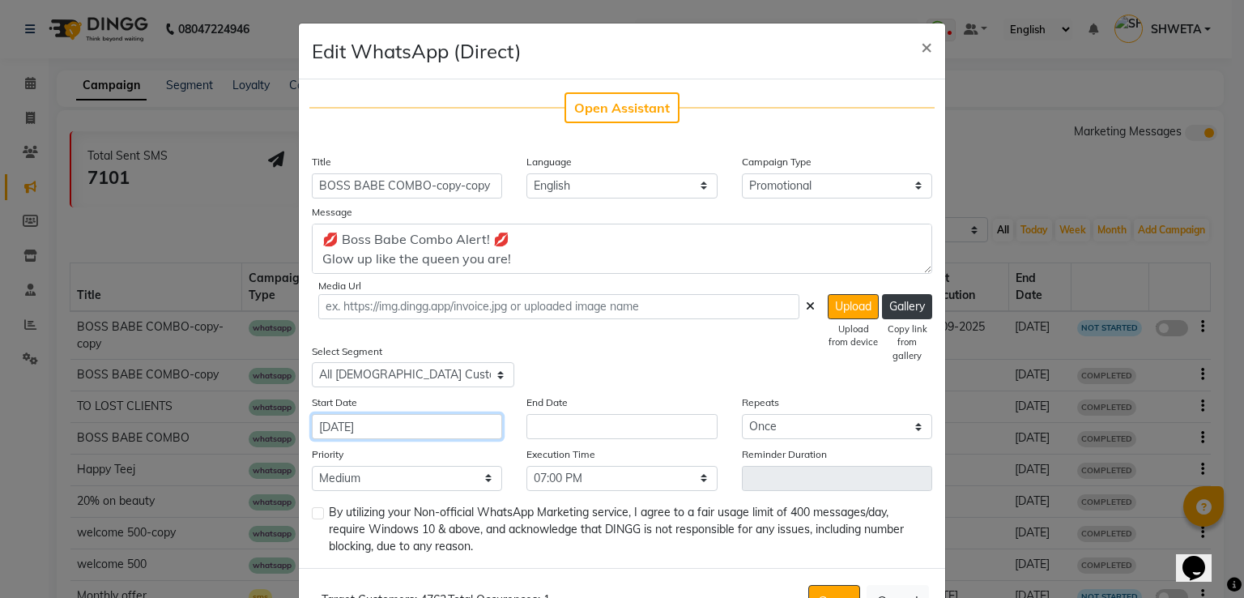
click at [427, 425] on input "09-09-2025" at bounding box center [407, 426] width 190 height 25
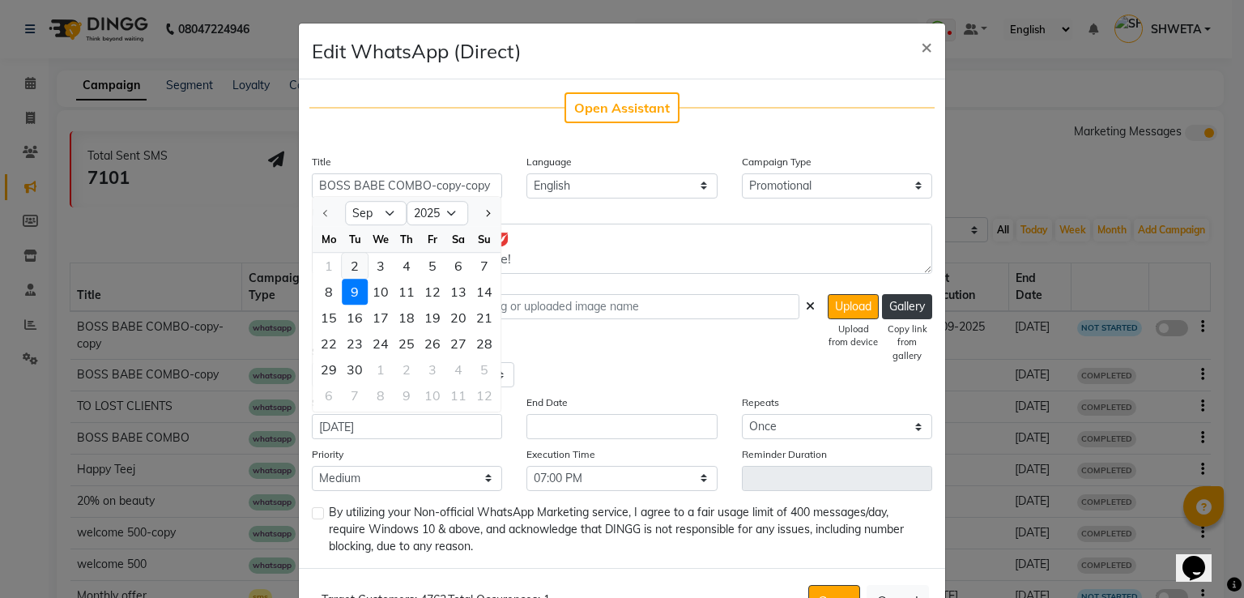
click at [354, 263] on div "2" at bounding box center [355, 266] width 26 height 26
type input "02-09-2025"
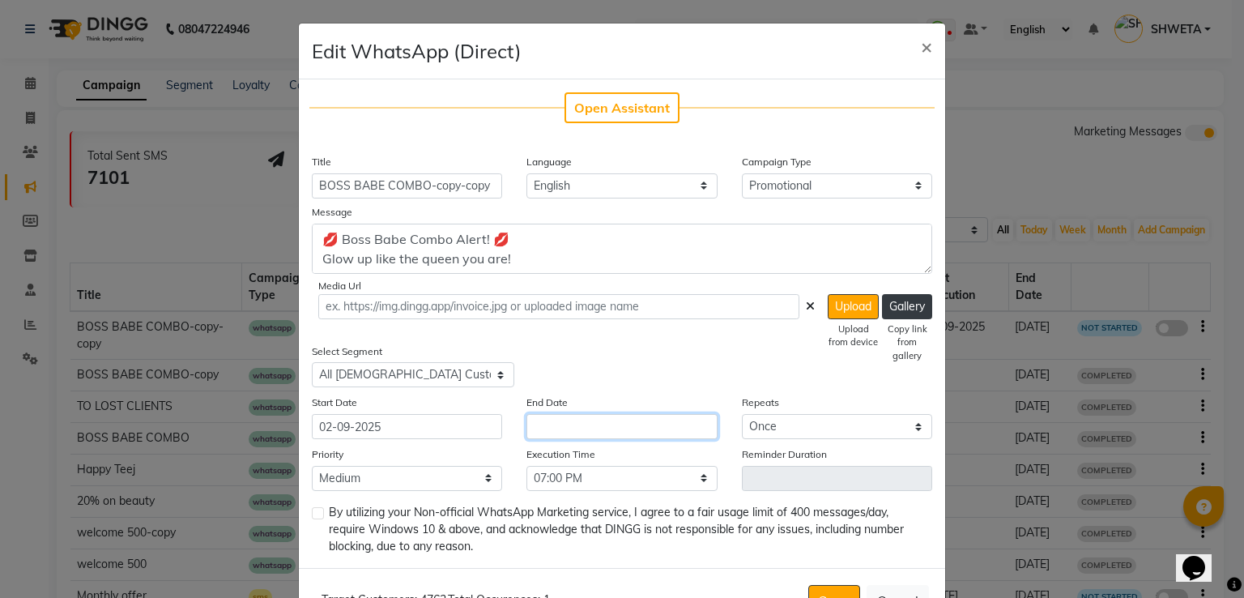
click at [577, 432] on input "text" at bounding box center [621, 426] width 190 height 25
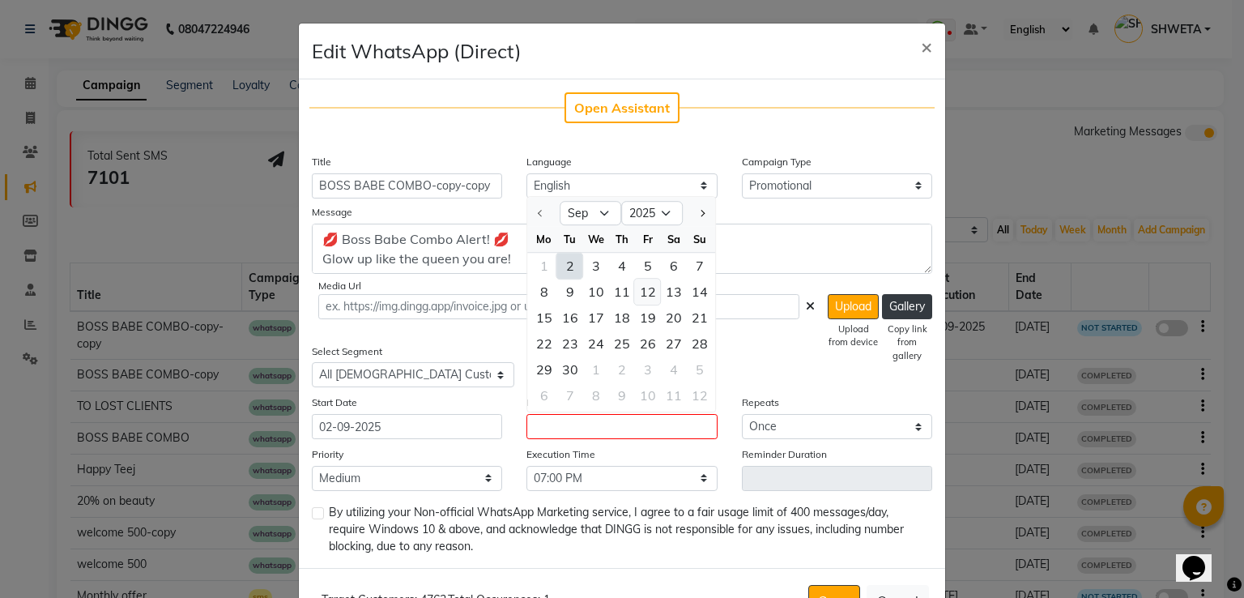
click at [635, 292] on div "12" at bounding box center [648, 292] width 26 height 26
type input "12-09-2025"
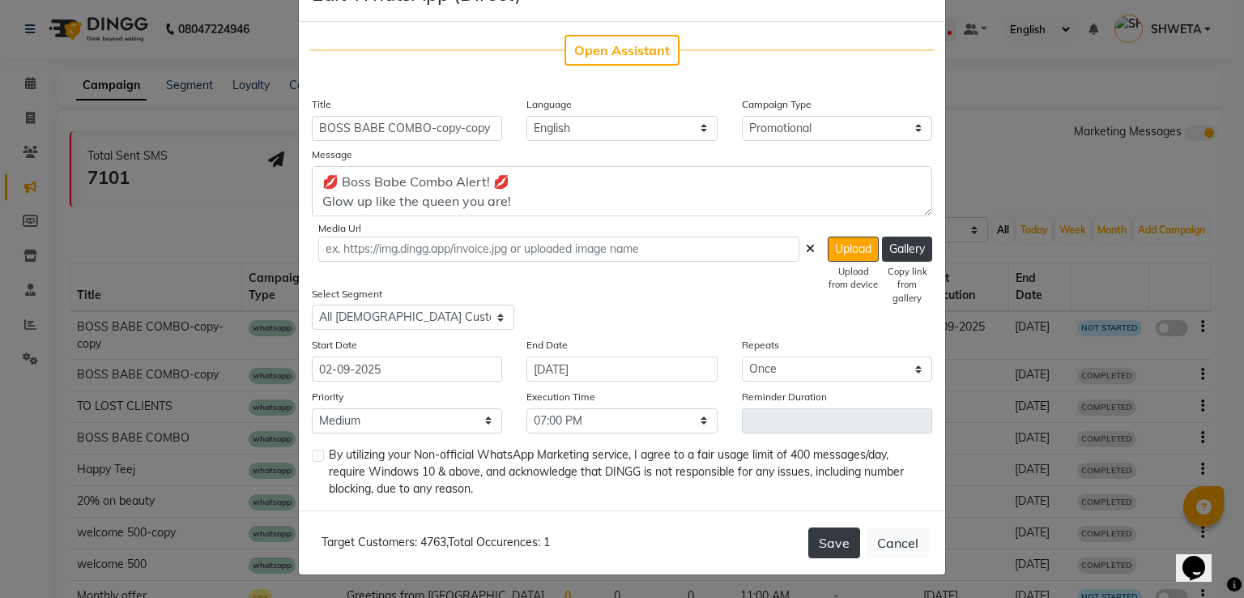
click at [836, 536] on button "Save" at bounding box center [834, 542] width 52 height 31
click at [836, 537] on button "Save" at bounding box center [834, 542] width 52 height 31
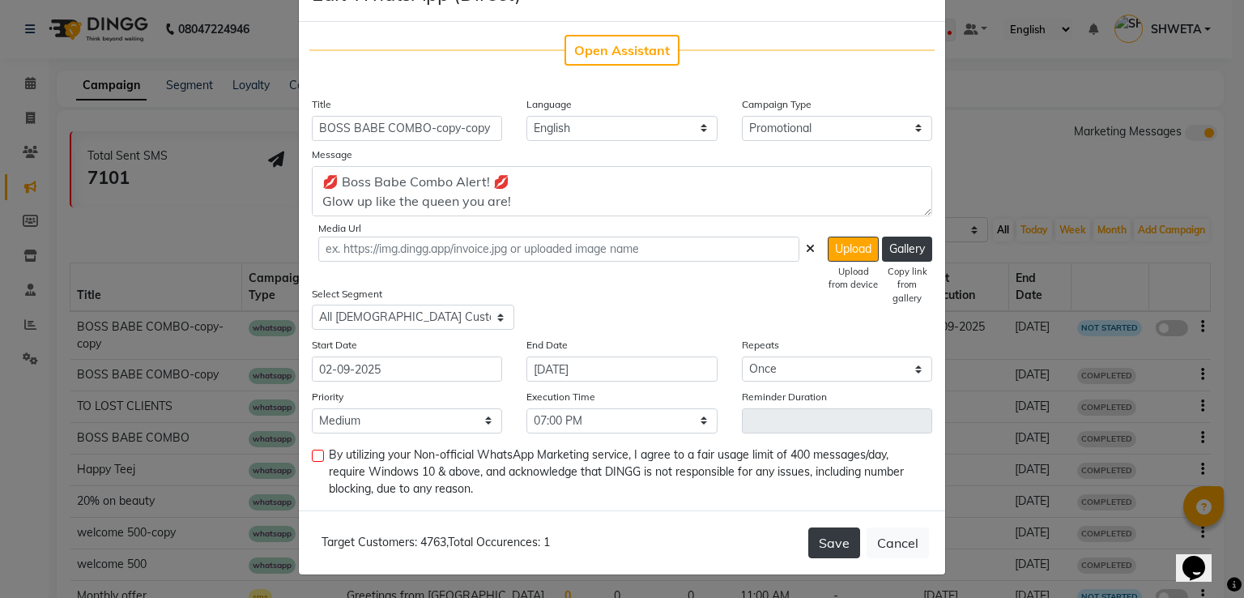
click at [836, 537] on button "Save" at bounding box center [834, 542] width 52 height 31
click at [832, 538] on button "Save" at bounding box center [834, 542] width 52 height 31
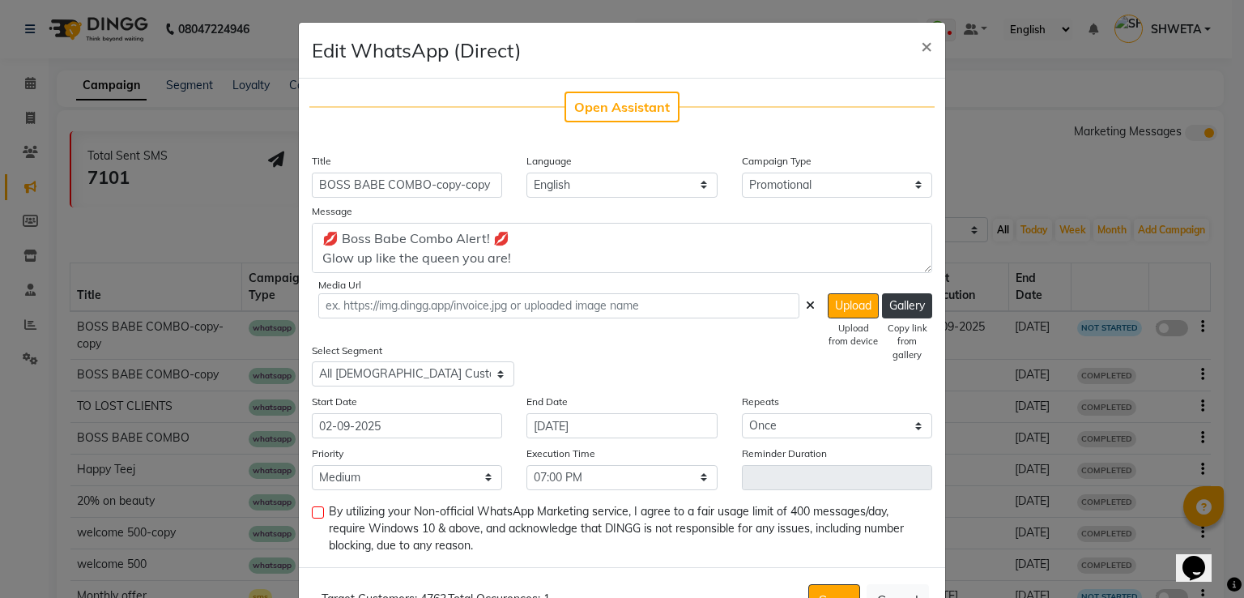
scroll to position [0, 0]
click at [921, 41] on span "×" at bounding box center [926, 46] width 11 height 24
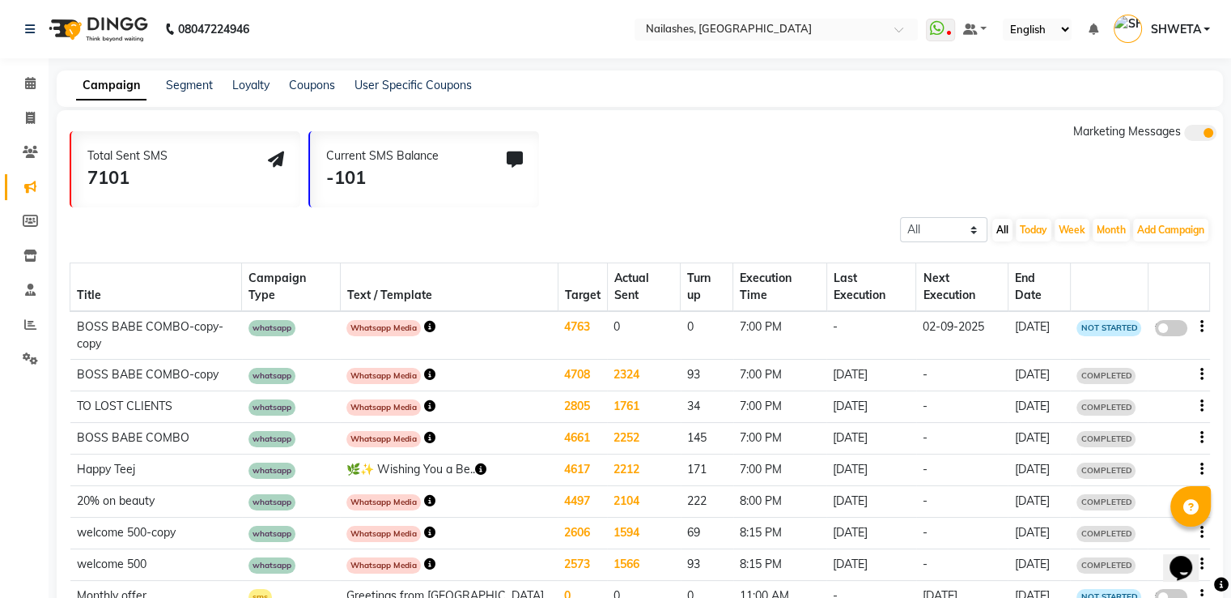
click at [1164, 320] on span at bounding box center [1171, 328] width 32 height 16
click at [1177, 330] on input "false" at bounding box center [1177, 330] width 0 height 0
select select "3"
select select "17525"
select select "1"
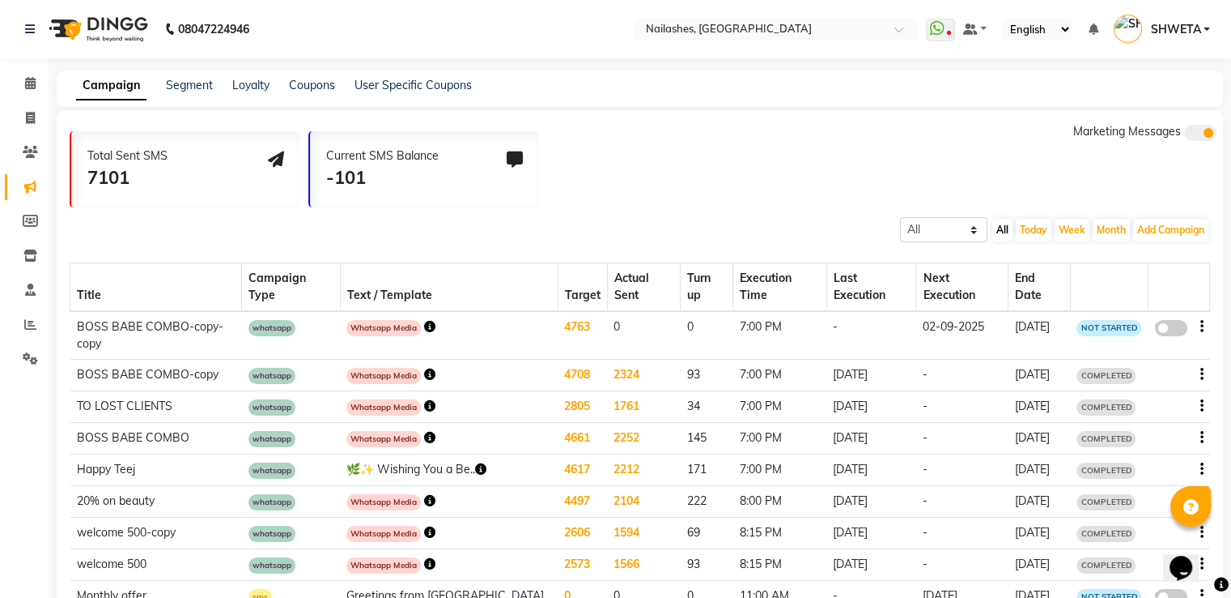
select select "2"
select select "1140"
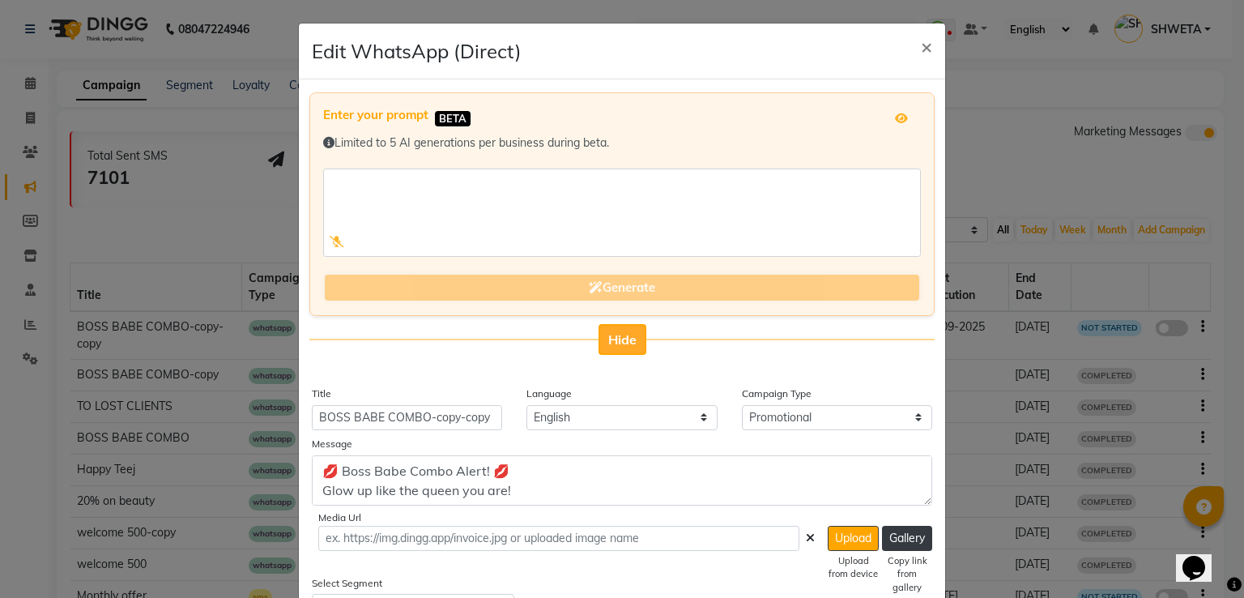
click at [627, 328] on button "Hide" at bounding box center [622, 339] width 48 height 31
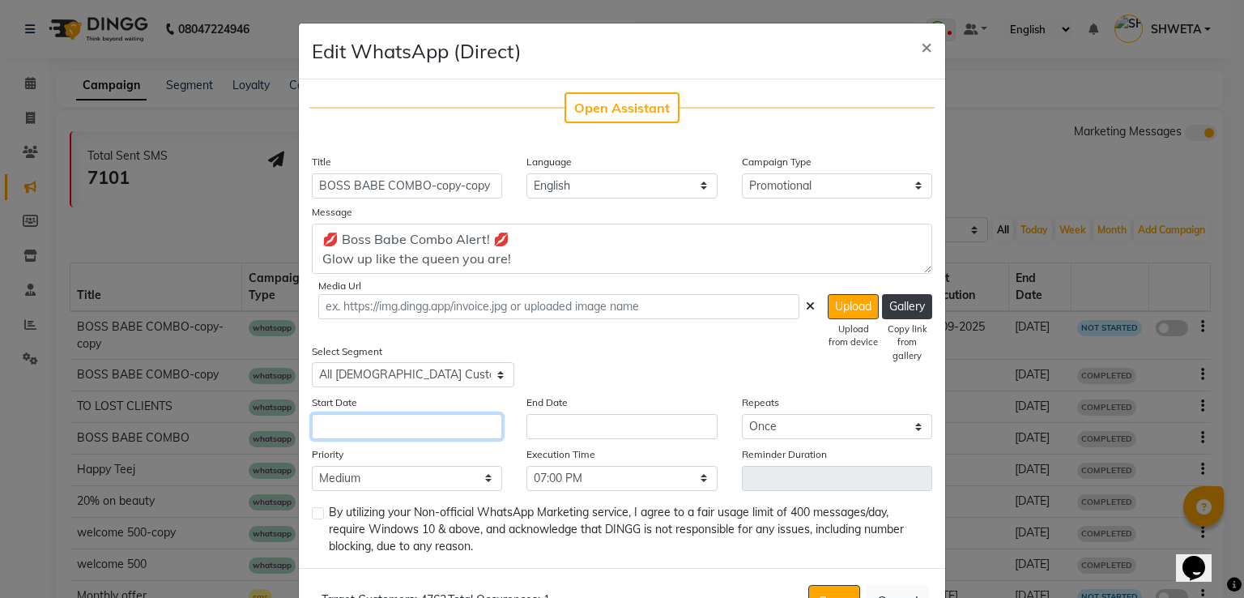
click at [408, 421] on input "text" at bounding box center [407, 426] width 190 height 25
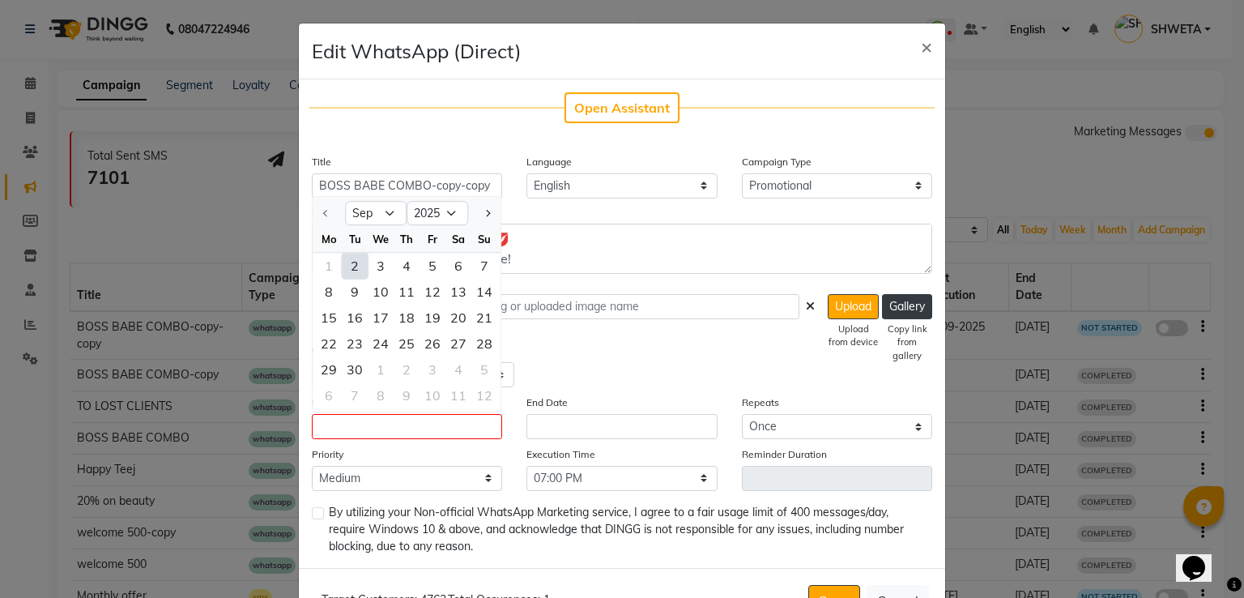
click at [356, 272] on div "2" at bounding box center [355, 266] width 26 height 26
type input "02-09-2025"
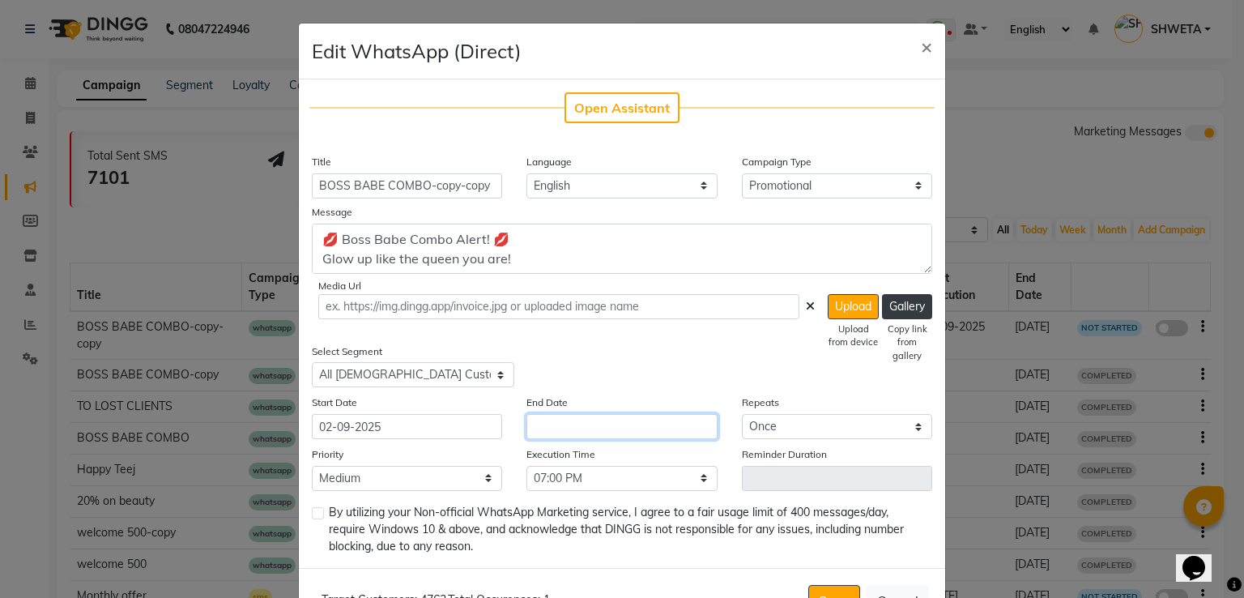
click at [556, 425] on input "text" at bounding box center [621, 426] width 190 height 25
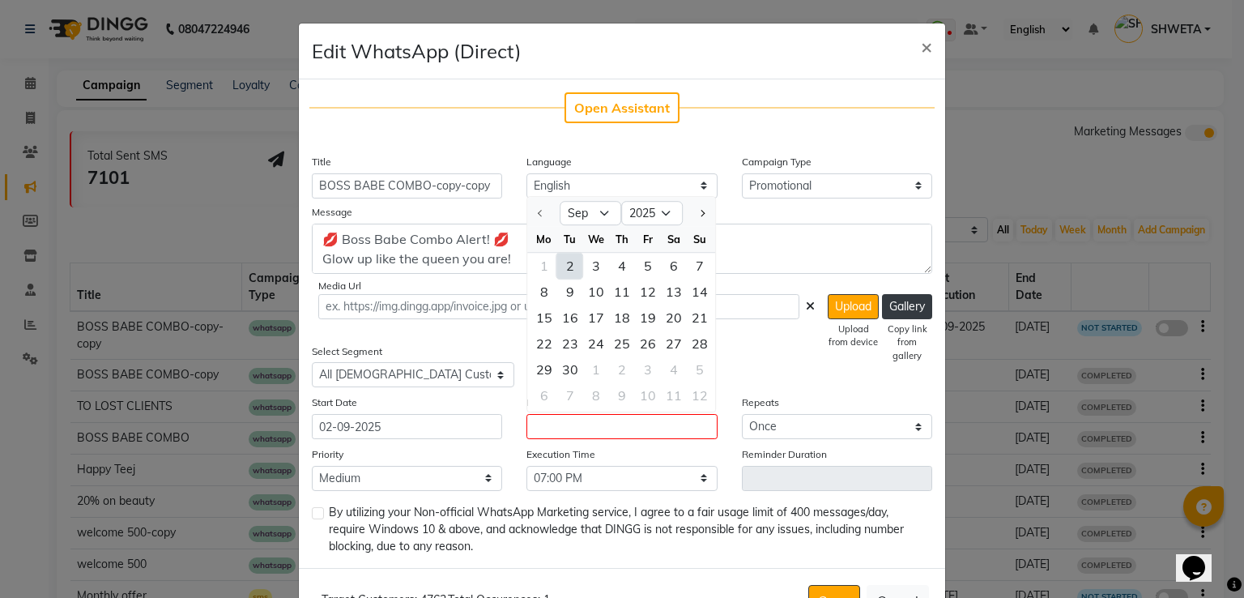
click at [557, 274] on div "2" at bounding box center [570, 266] width 26 height 26
type input "02-09-2025"
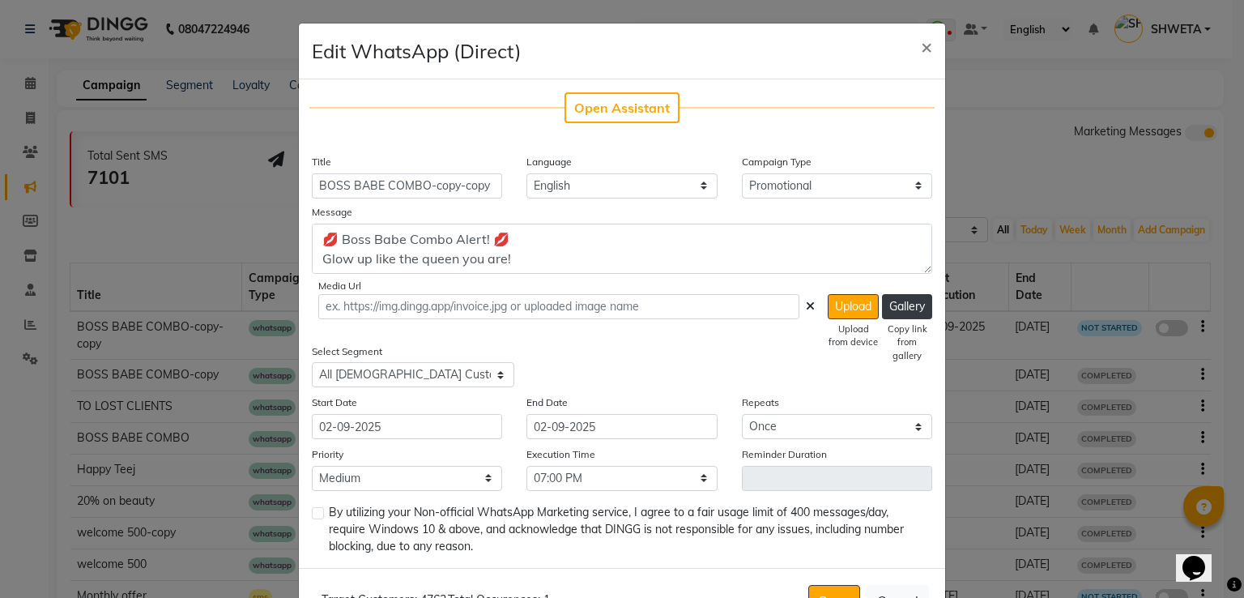
click at [312, 519] on label at bounding box center [318, 513] width 12 height 12
click at [312, 519] on input "checkbox" at bounding box center [317, 513] width 11 height 11
checkbox input "true"
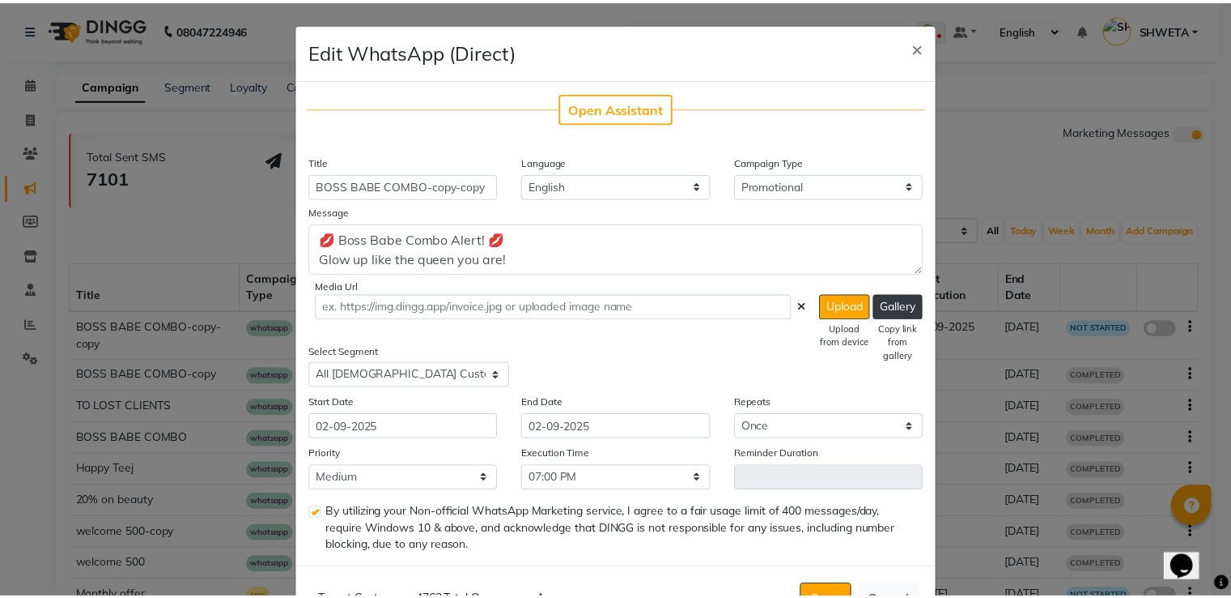
scroll to position [60, 0]
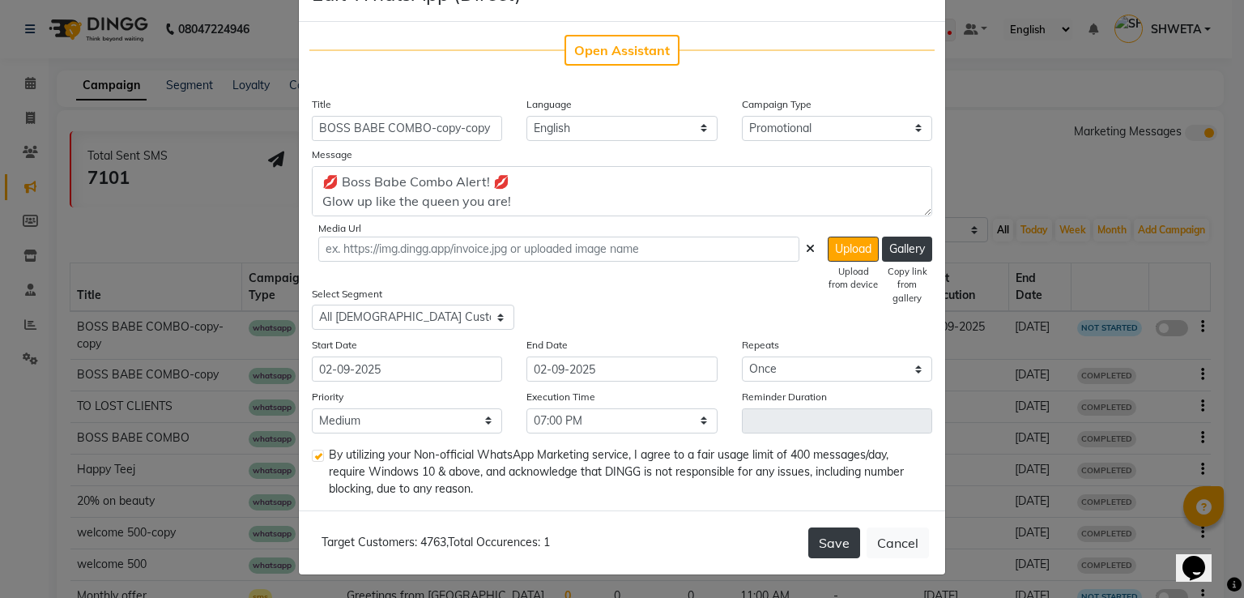
click at [836, 553] on button "Save" at bounding box center [834, 542] width 52 height 31
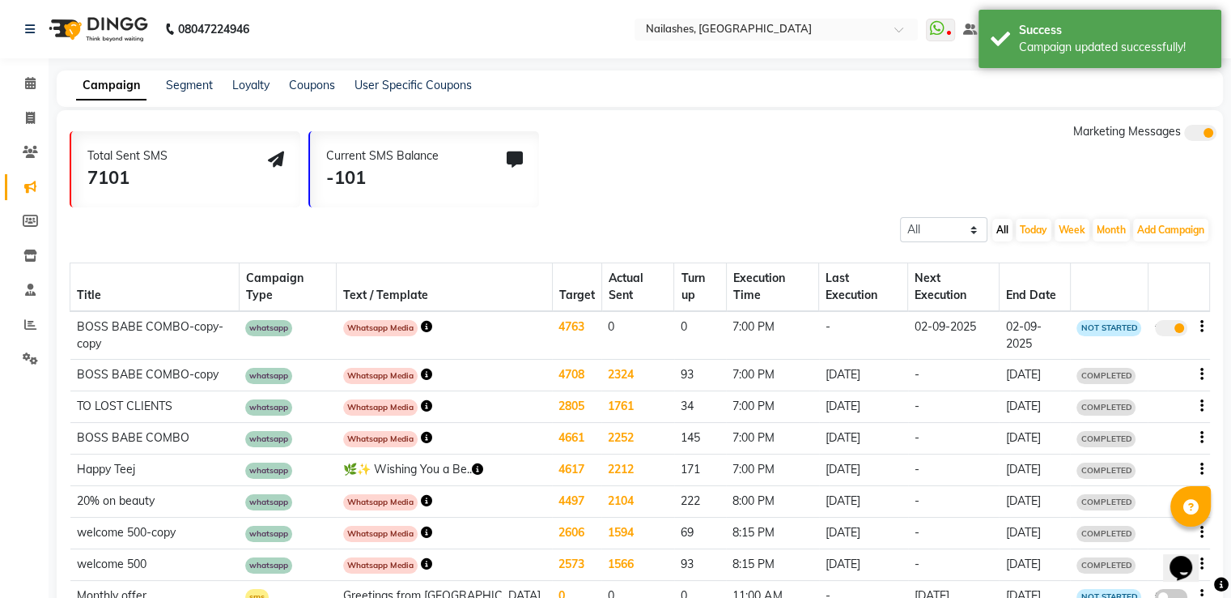
click at [833, 549] on td "21-05-2025" at bounding box center [863, 565] width 89 height 32
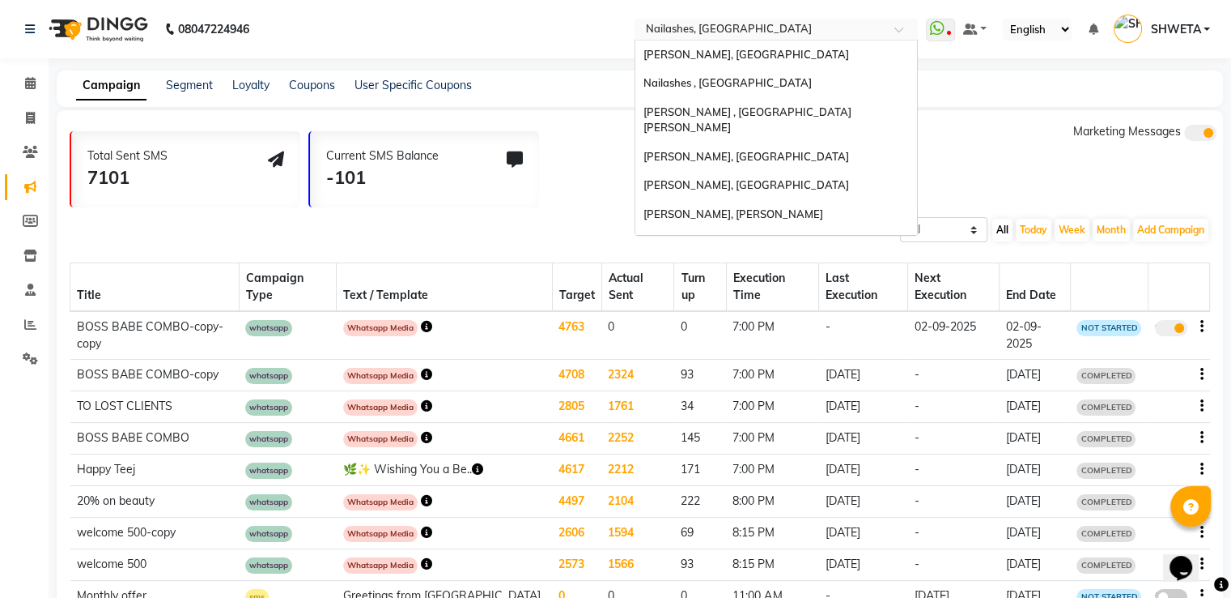
click at [716, 23] on input "text" at bounding box center [760, 31] width 235 height 16
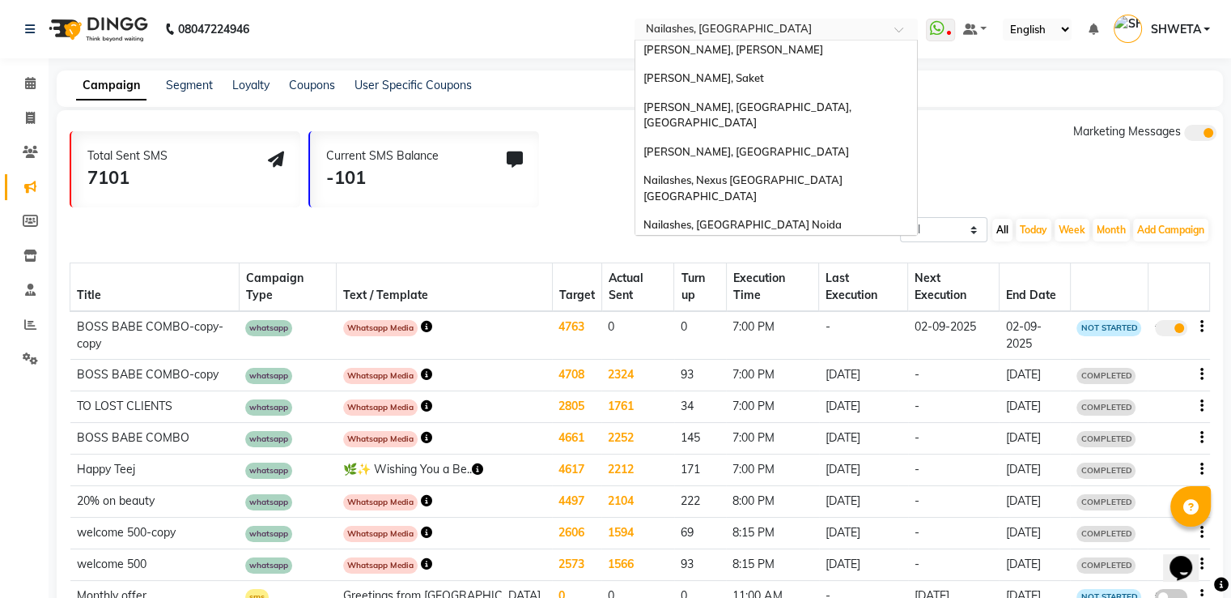
scroll to position [160, 0]
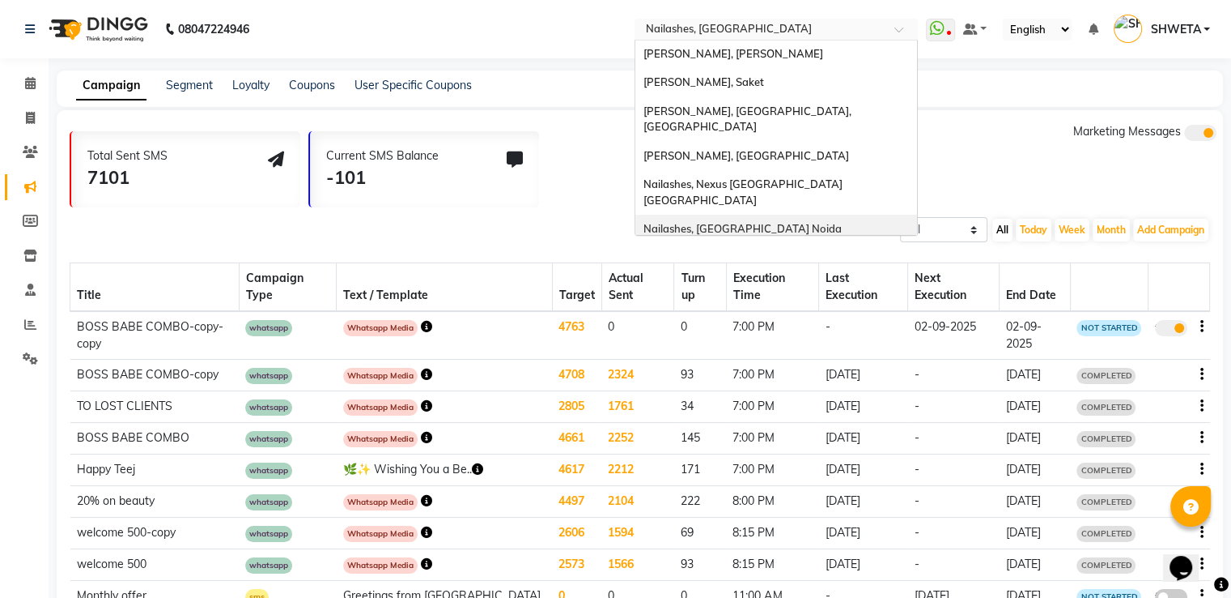
click at [751, 222] on span "Nailashes, [GEOGRAPHIC_DATA] Noida" at bounding box center [743, 228] width 198 height 13
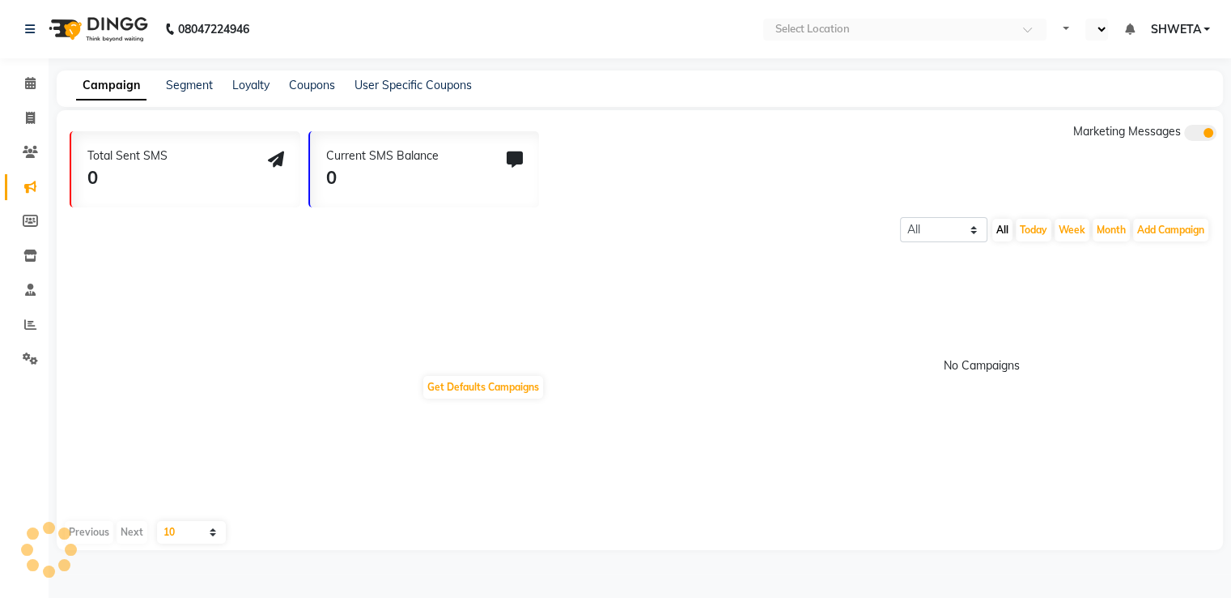
select select "en"
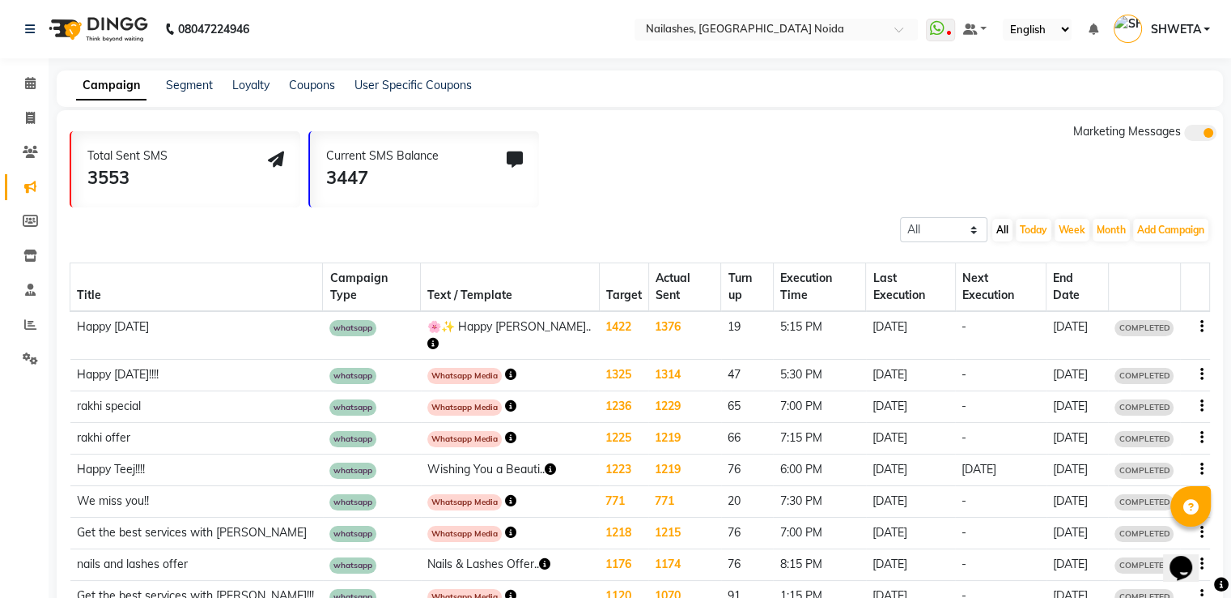
click at [505, 400] on icon "button" at bounding box center [510, 405] width 11 height 11
